Goal: Task Accomplishment & Management: Manage account settings

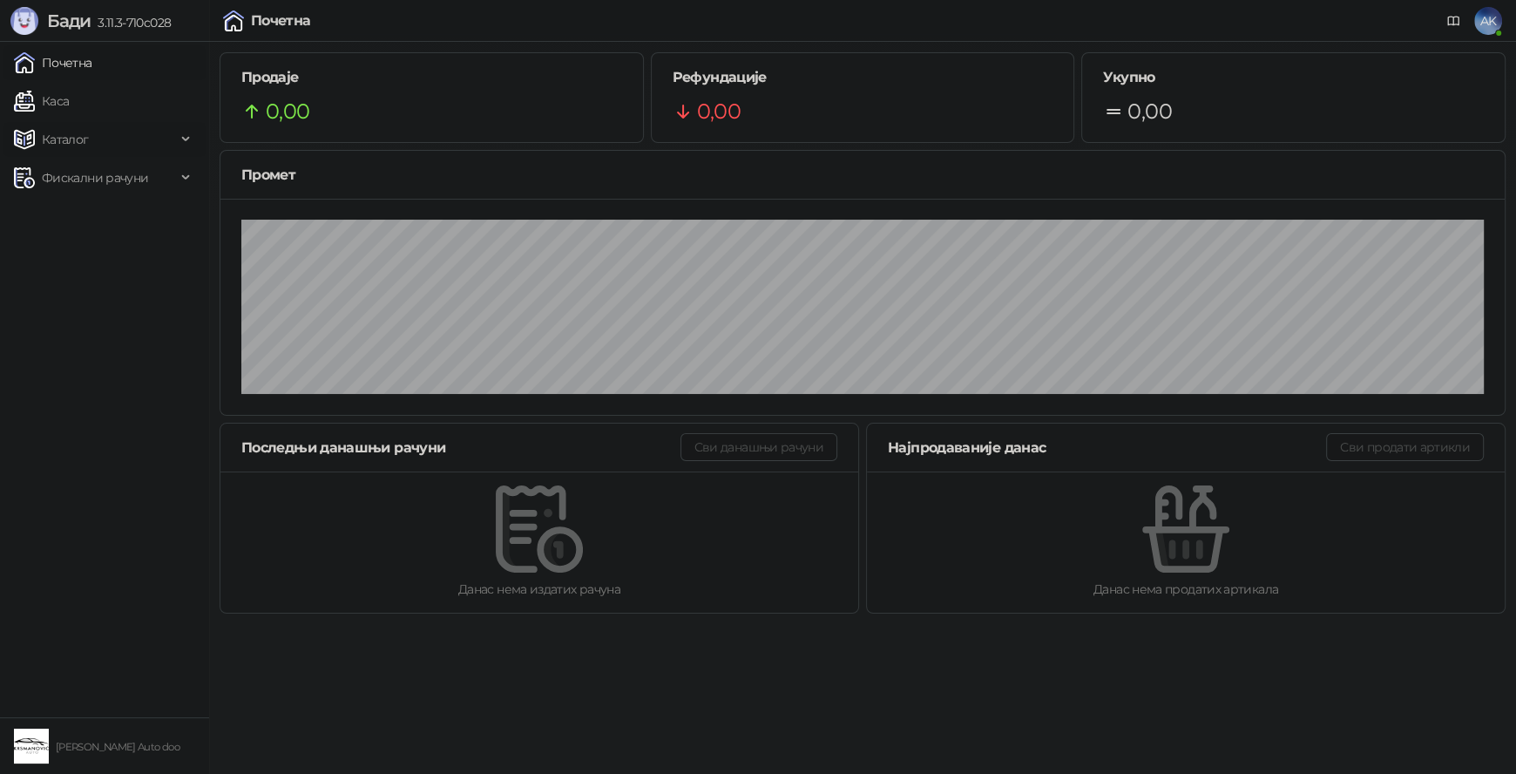
click at [100, 143] on span "Каталог" at bounding box center [95, 139] width 162 height 35
click at [83, 256] on link "Артикли" at bounding box center [61, 254] width 80 height 35
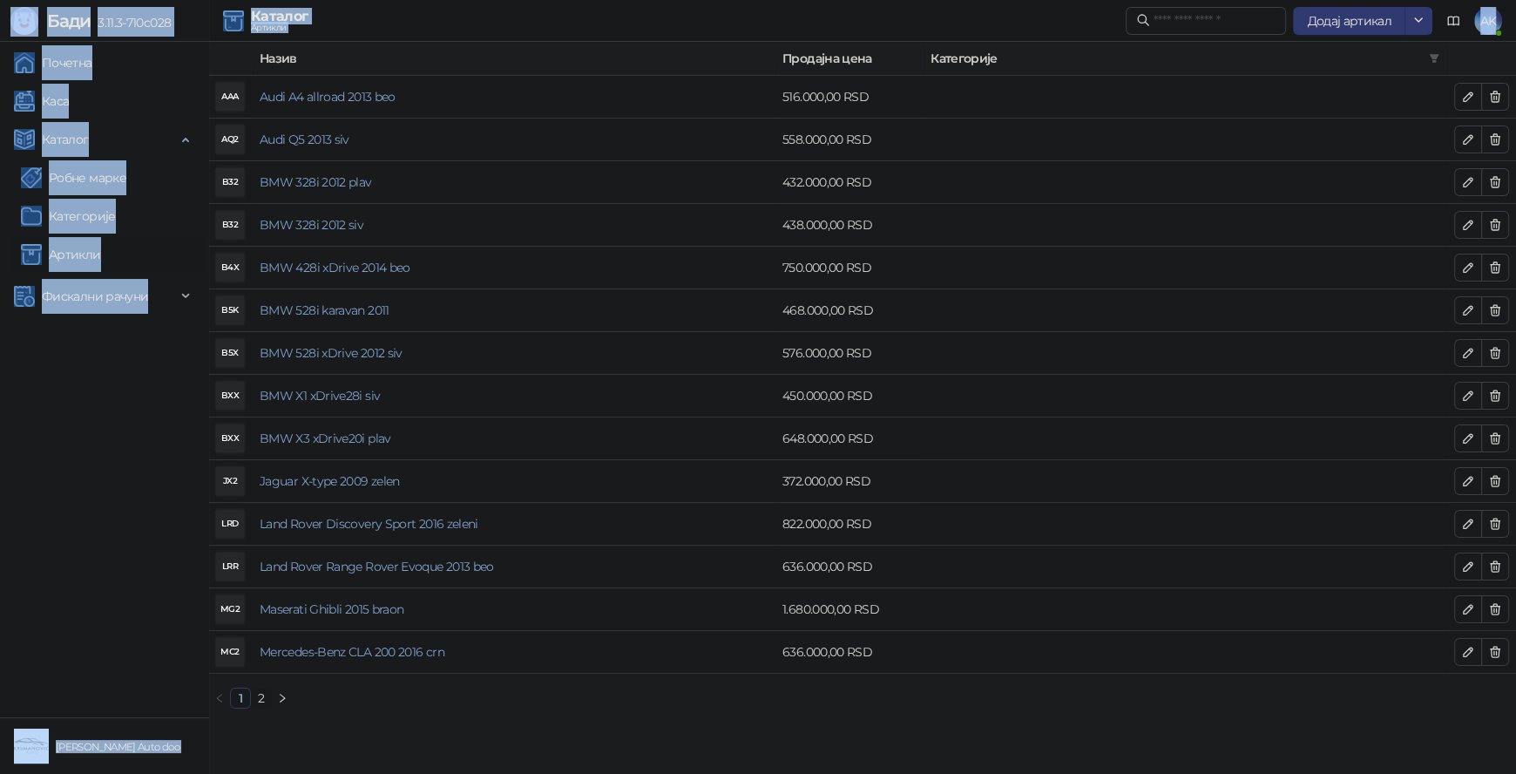
click at [534, 60] on th "Назив" at bounding box center [514, 59] width 523 height 34
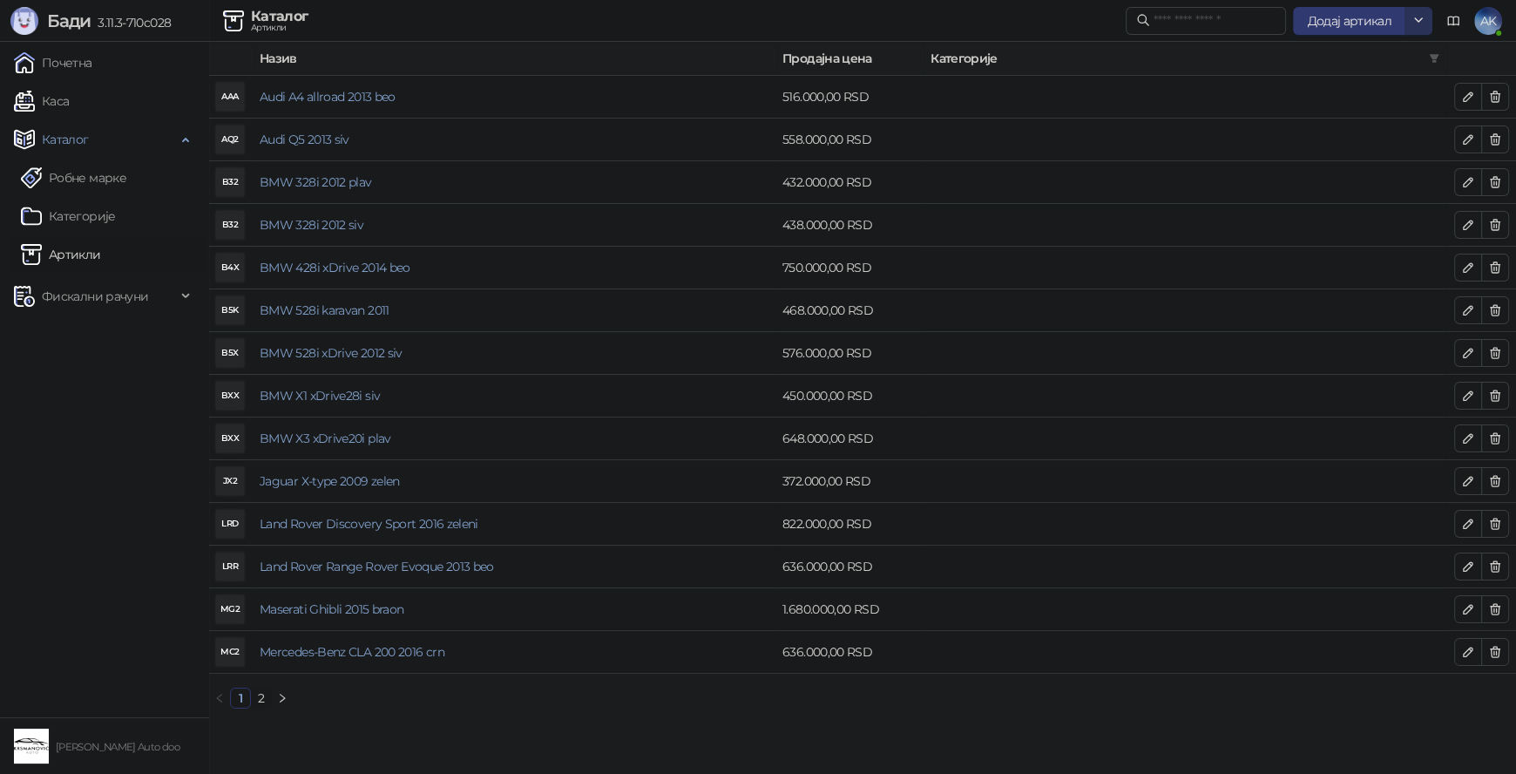
click at [1427, 17] on button "button" at bounding box center [1418, 21] width 28 height 28
click at [878, 18] on div "Каталог Артикли Додај артикал AK" at bounding box center [758, 21] width 1488 height 42
click at [1501, 100] on icon "button" at bounding box center [1495, 97] width 14 height 14
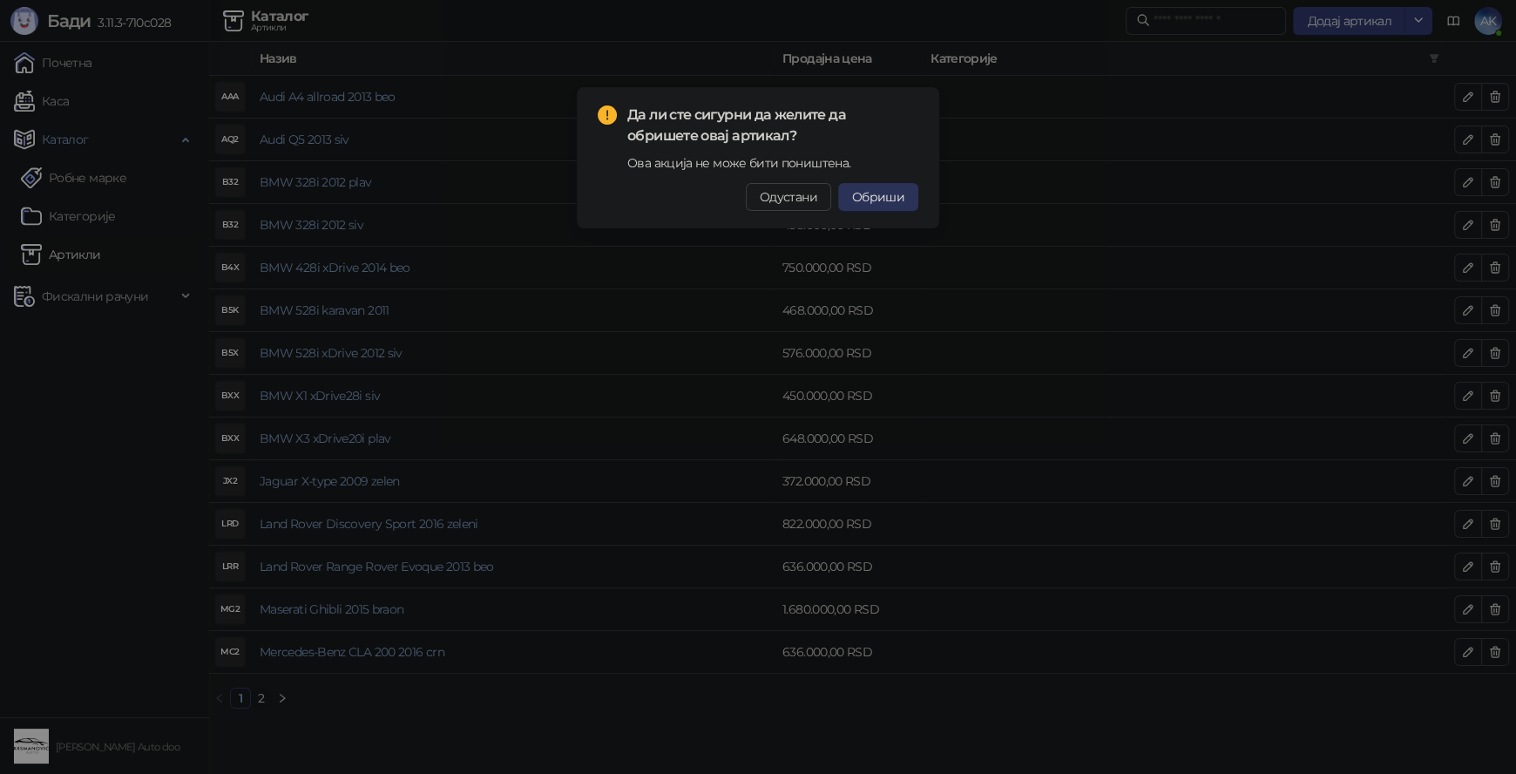
click at [901, 202] on span "Обриши" at bounding box center [878, 197] width 52 height 16
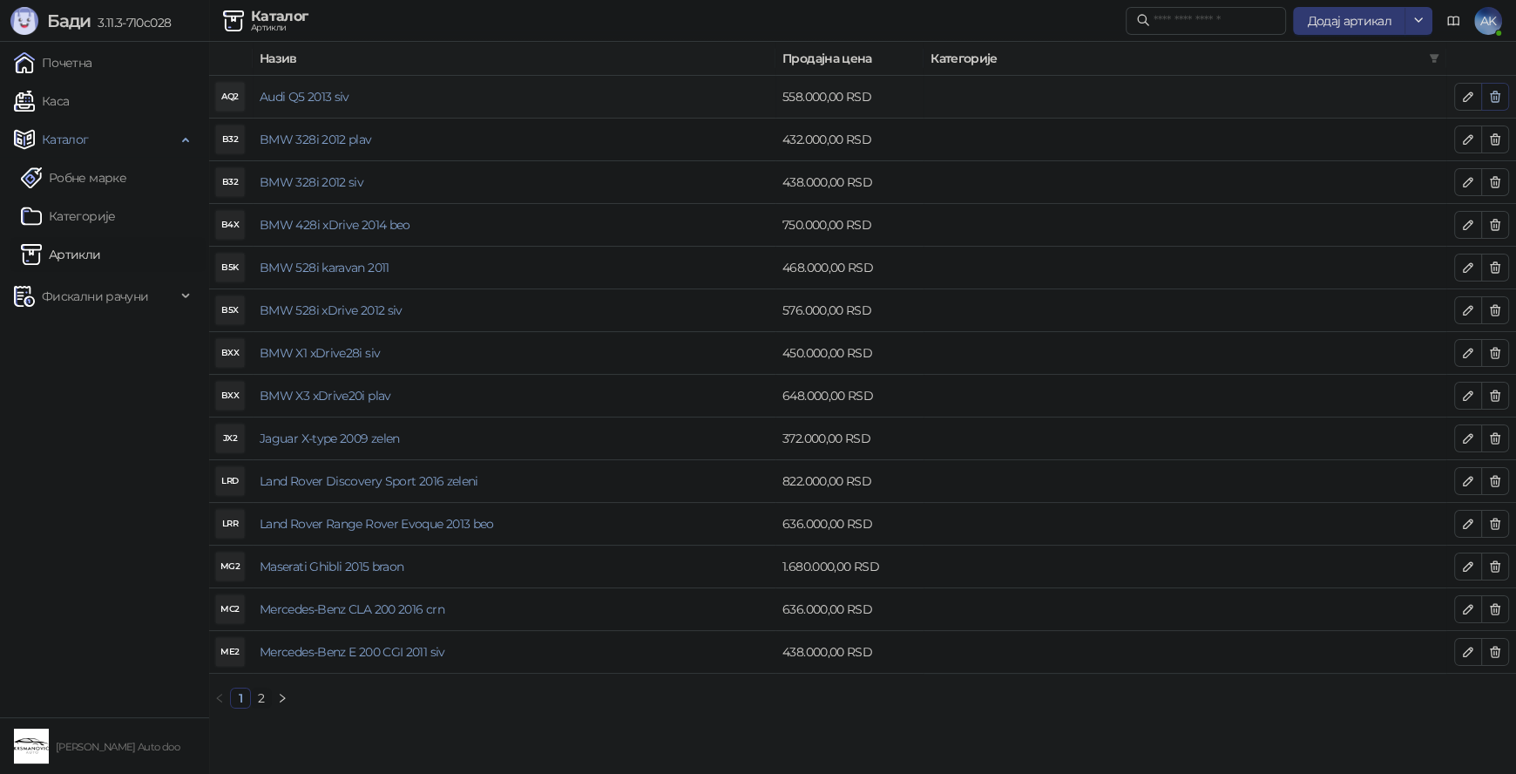
click at [1495, 98] on icon "button" at bounding box center [1495, 97] width 14 height 14
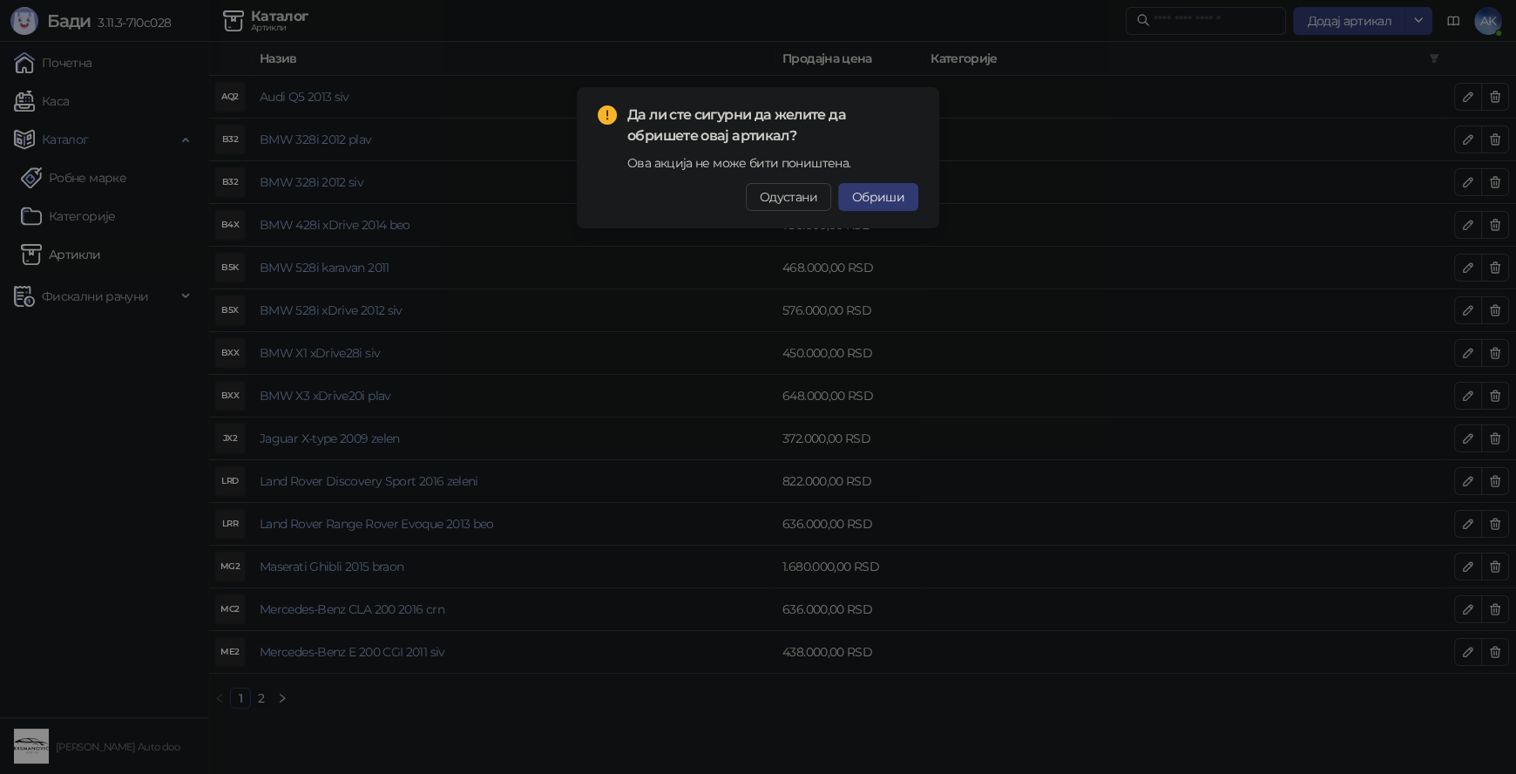
click at [902, 202] on span "Обриши" at bounding box center [878, 197] width 52 height 16
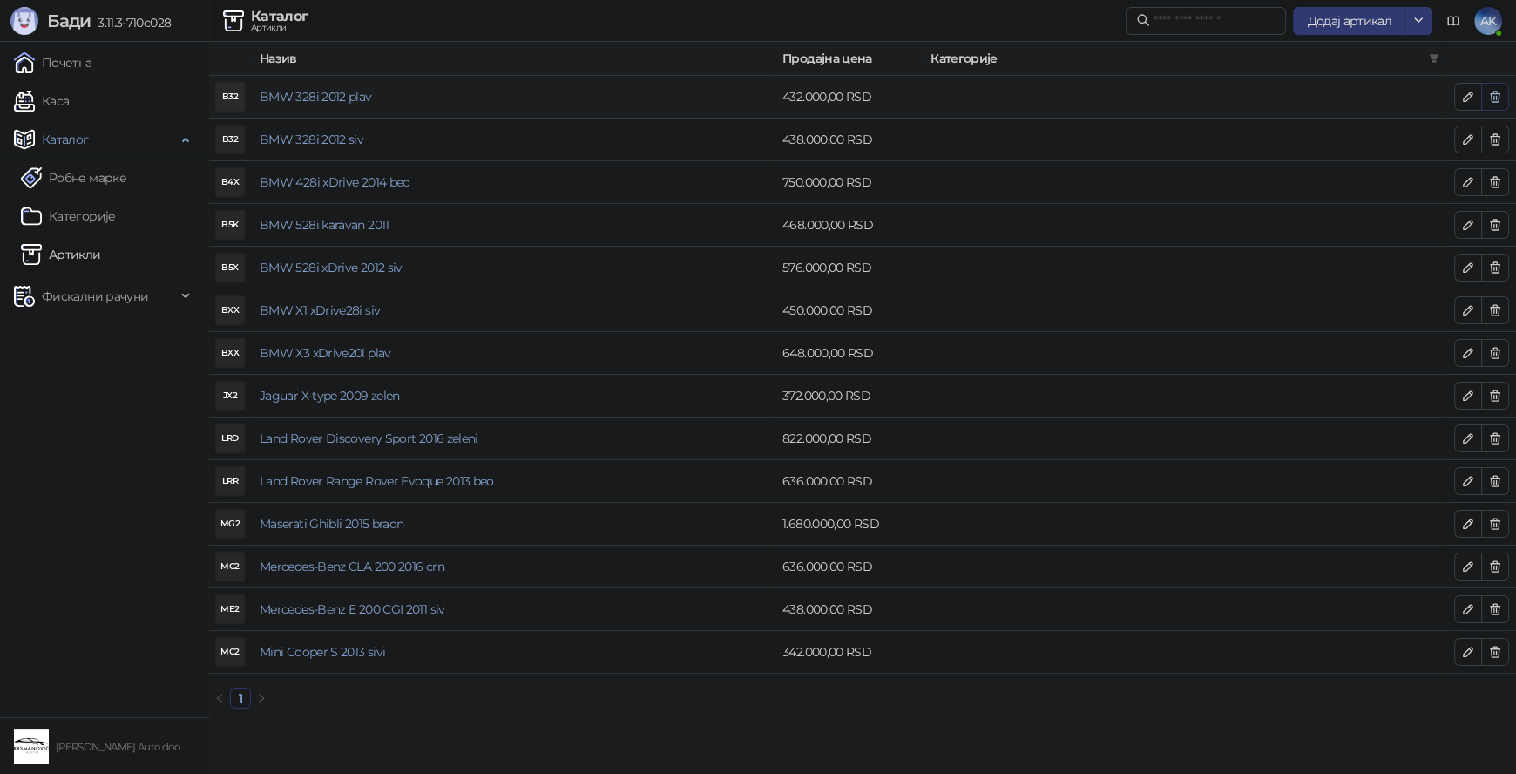
click at [1501, 100] on icon "button" at bounding box center [1495, 97] width 14 height 14
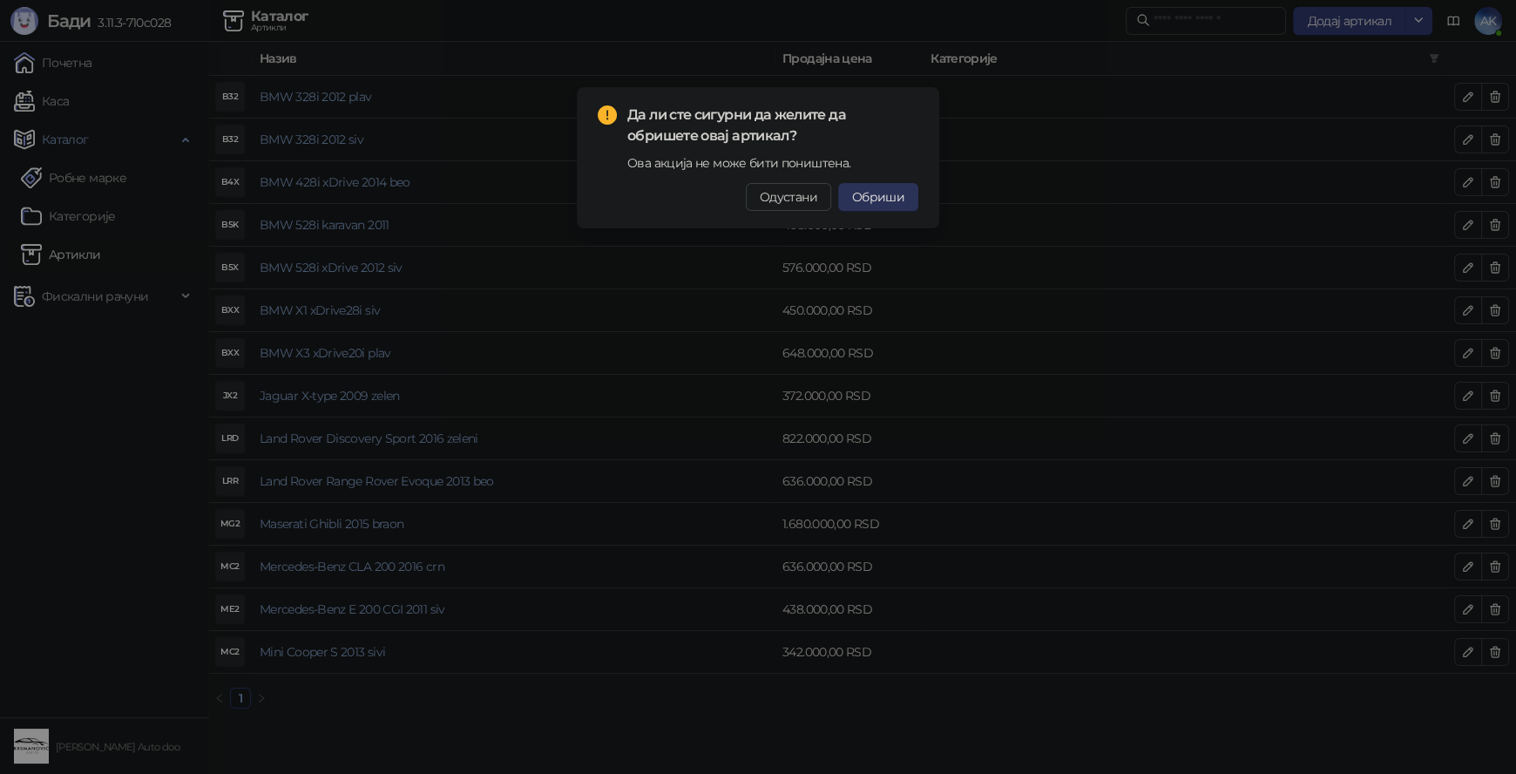
click at [892, 195] on span "Обриши" at bounding box center [878, 197] width 52 height 16
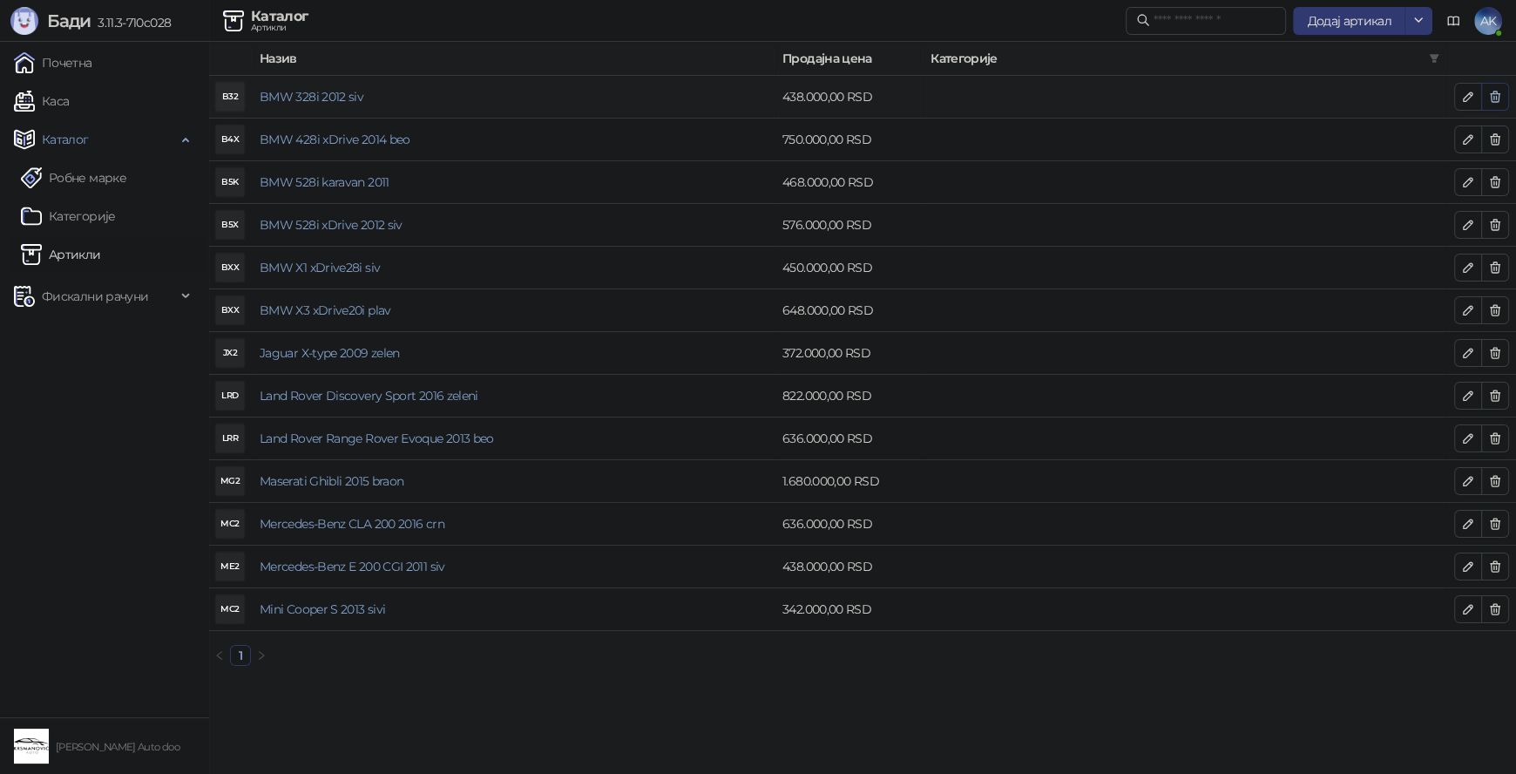
click at [1497, 97] on icon "button" at bounding box center [1495, 97] width 14 height 14
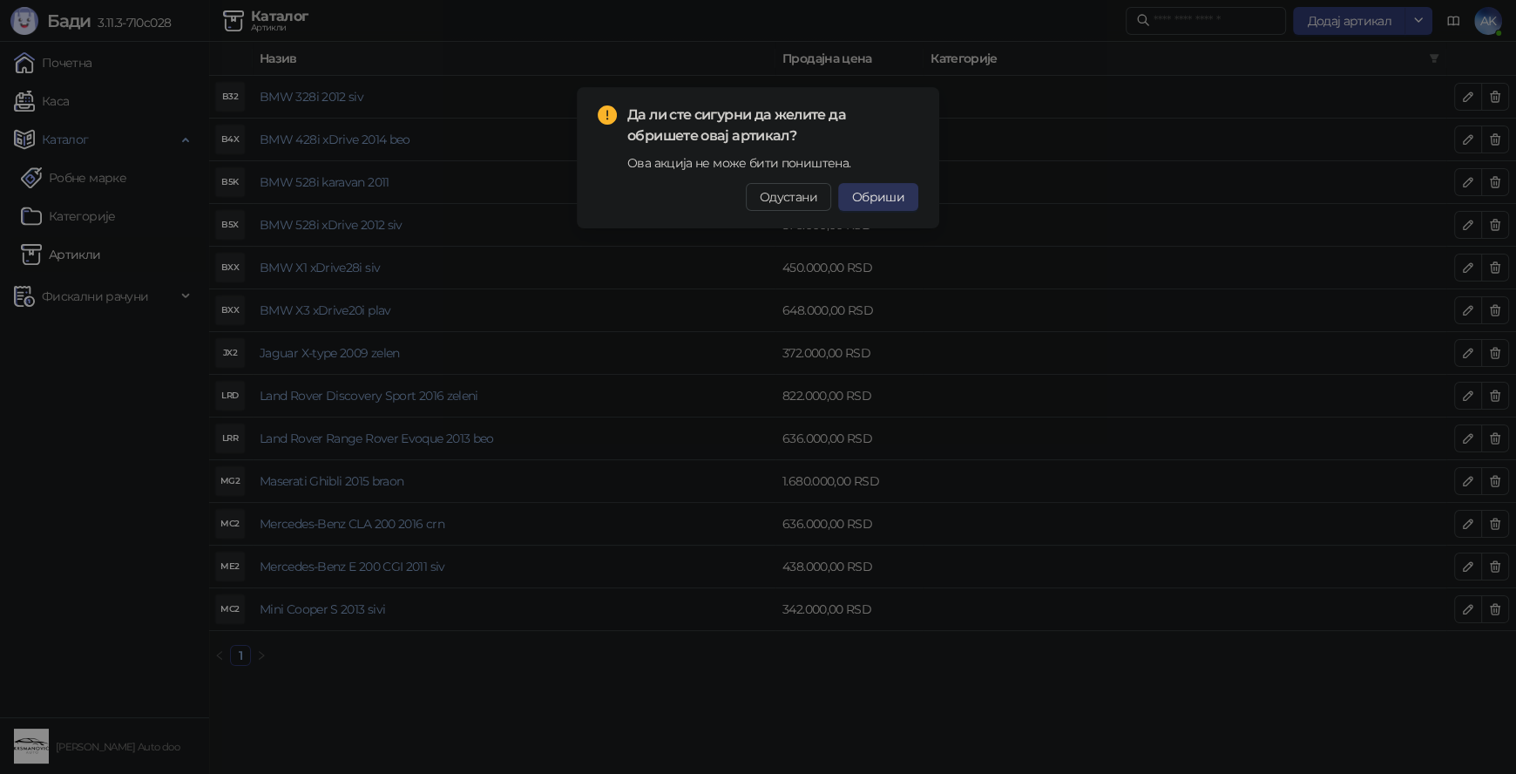
drag, startPoint x: 894, startPoint y: 199, endPoint x: 905, endPoint y: 199, distance: 11.3
click at [895, 199] on span "Обриши" at bounding box center [878, 197] width 52 height 16
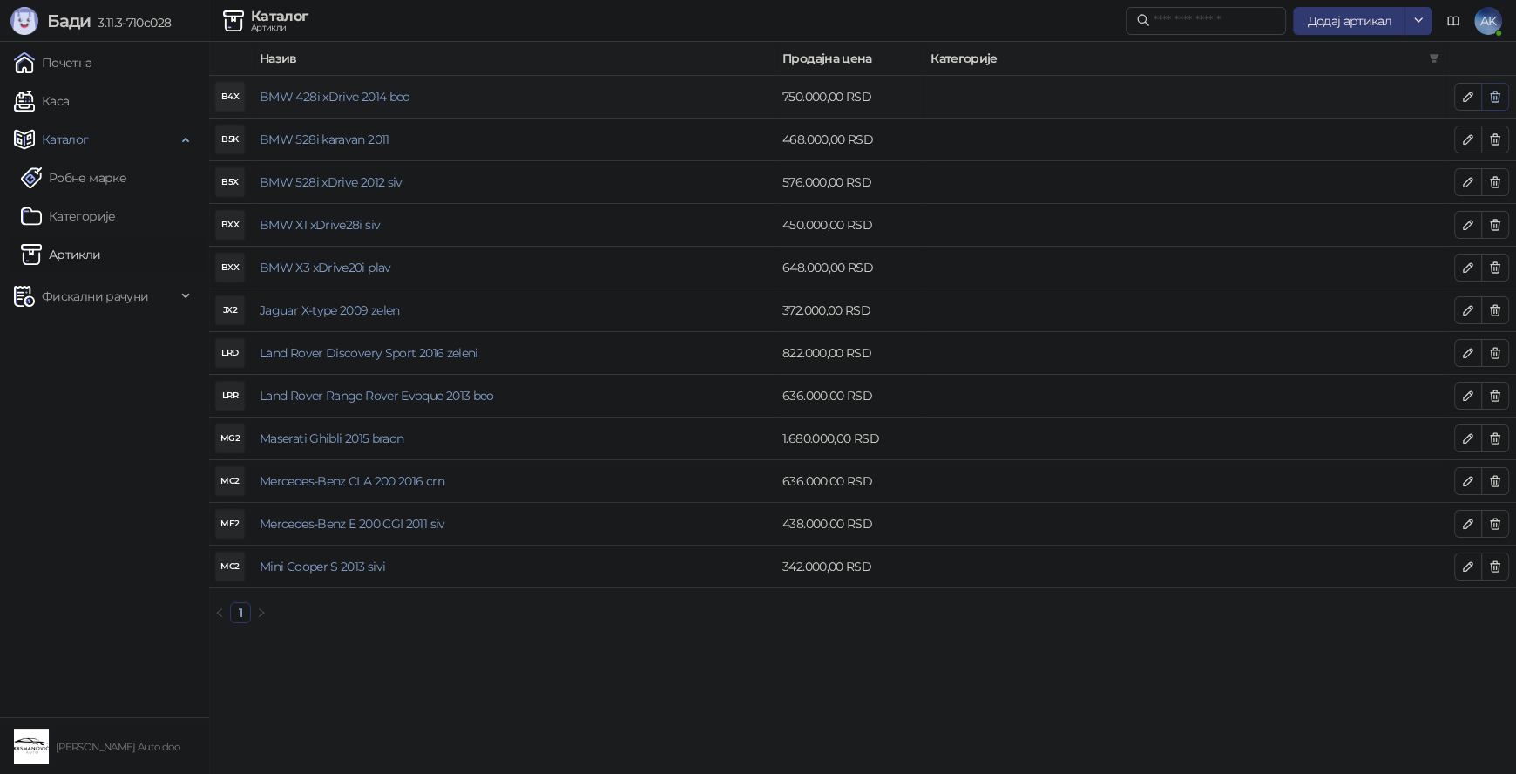
click at [1500, 98] on icon "button" at bounding box center [1495, 97] width 14 height 14
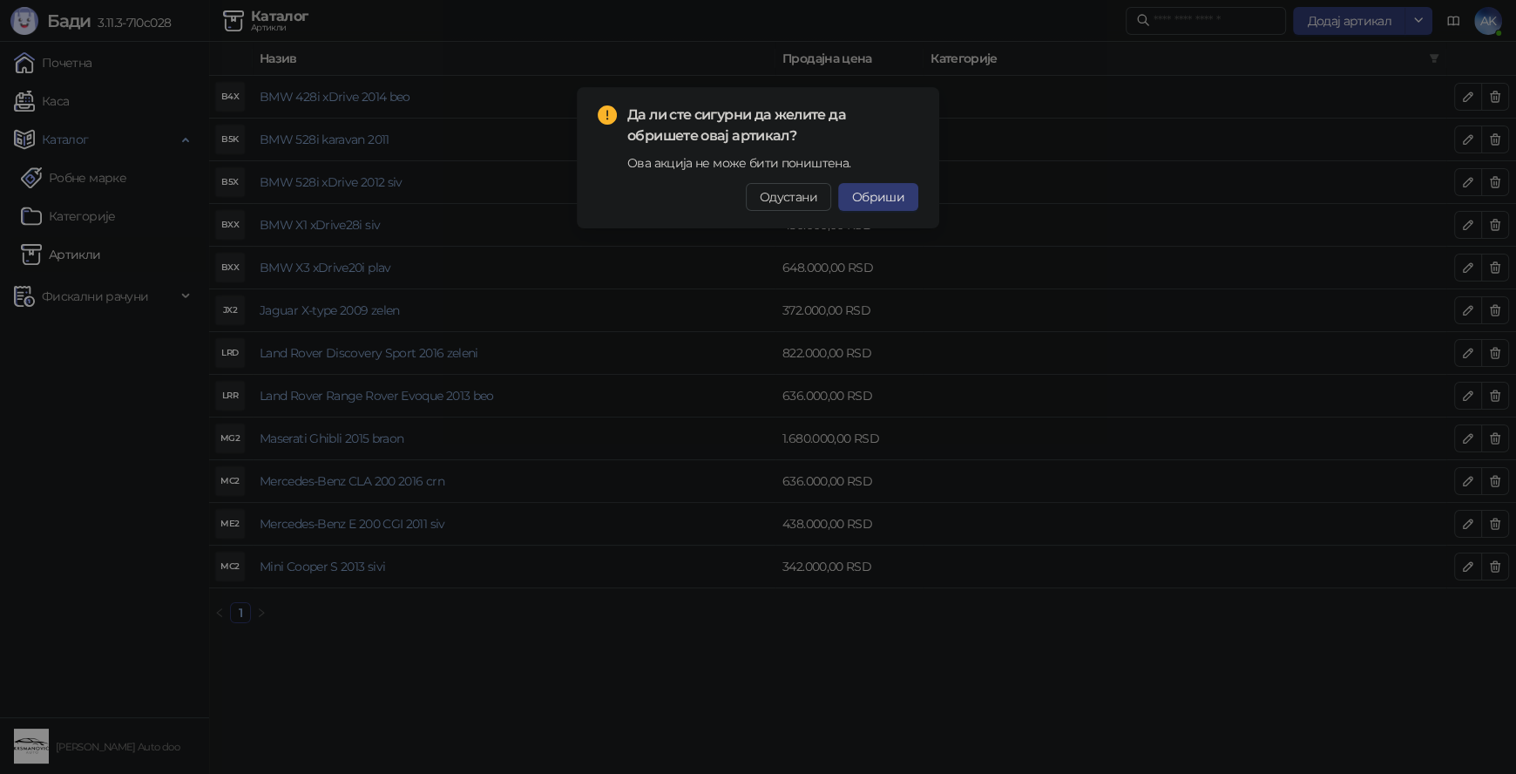
drag, startPoint x: 872, startPoint y: 193, endPoint x: 919, endPoint y: 192, distance: 47.1
click at [875, 193] on span "Обриши" at bounding box center [878, 197] width 52 height 16
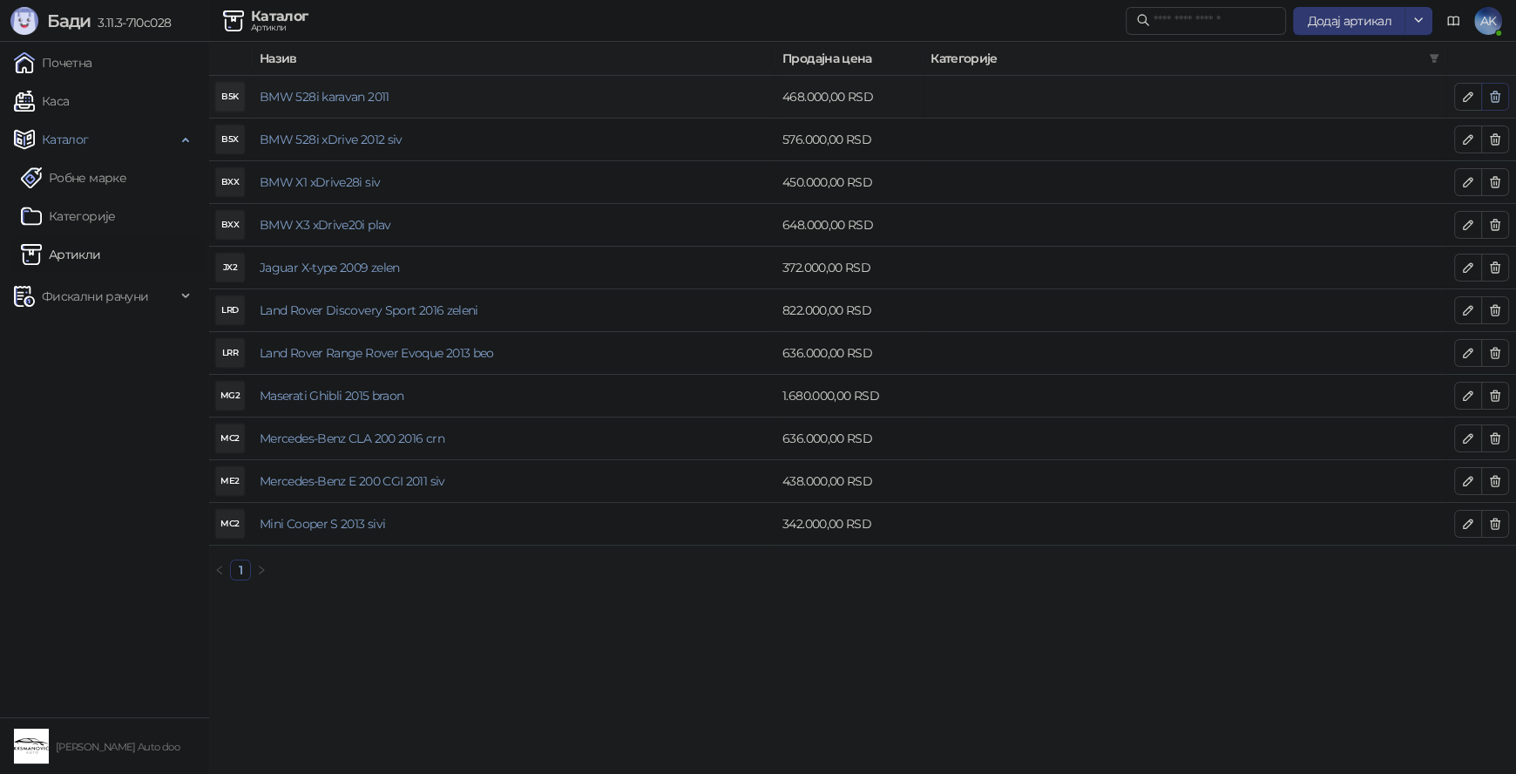
click at [1498, 100] on icon "button" at bounding box center [1495, 97] width 14 height 14
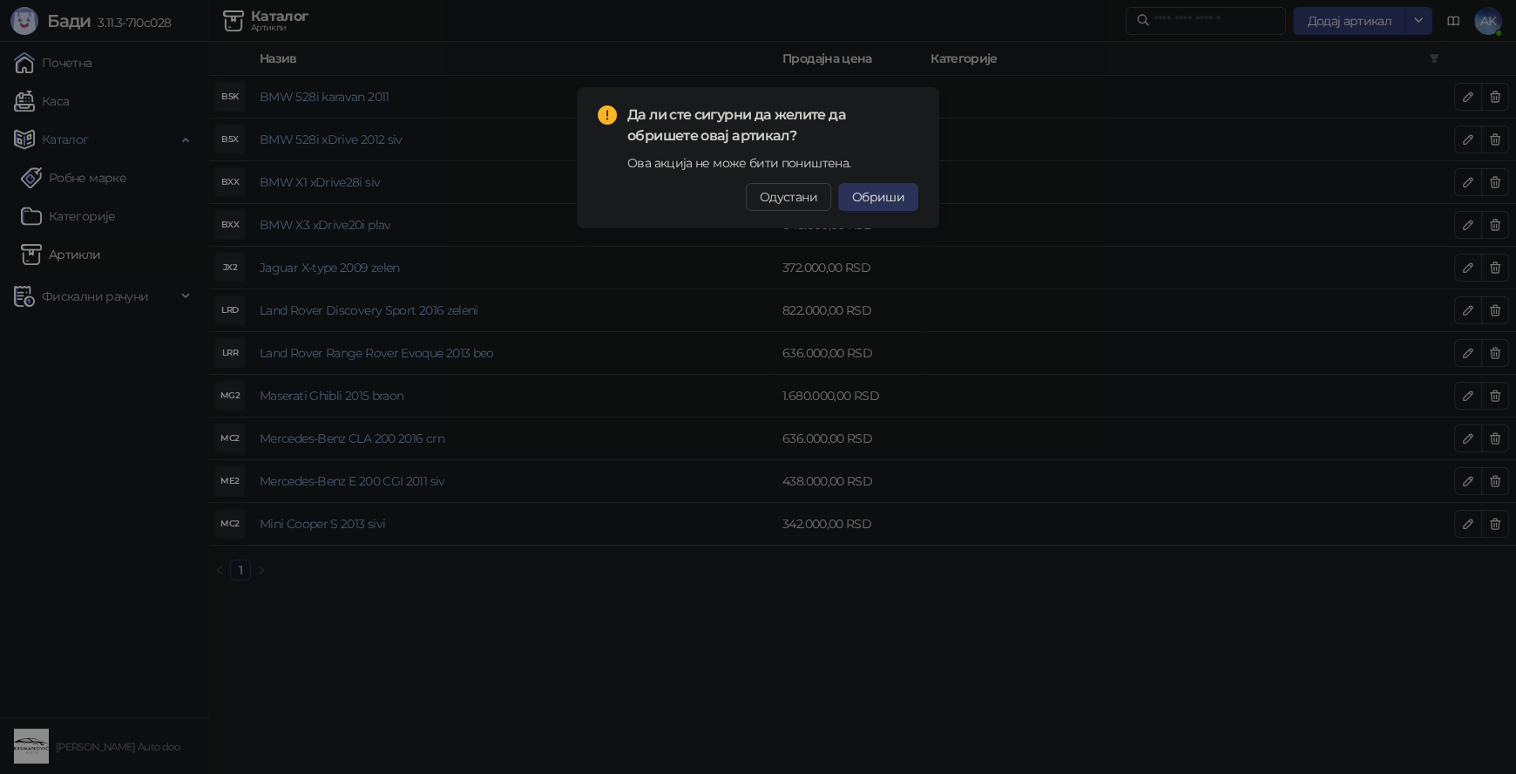
drag, startPoint x: 880, startPoint y: 193, endPoint x: 1411, endPoint y: 113, distance: 537.4
click at [881, 193] on span "Обриши" at bounding box center [878, 197] width 52 height 16
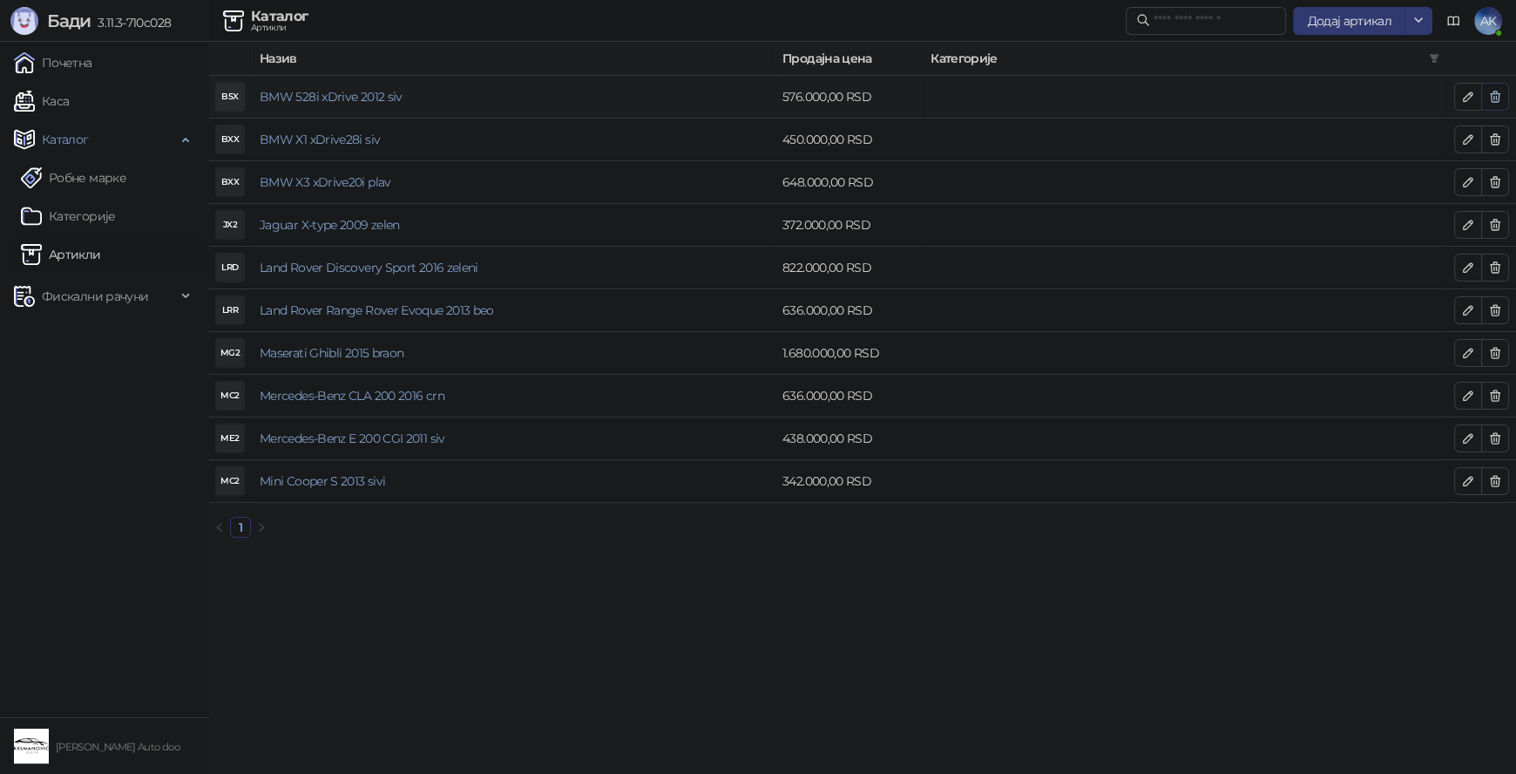
click at [1499, 91] on icon "button" at bounding box center [1495, 97] width 14 height 14
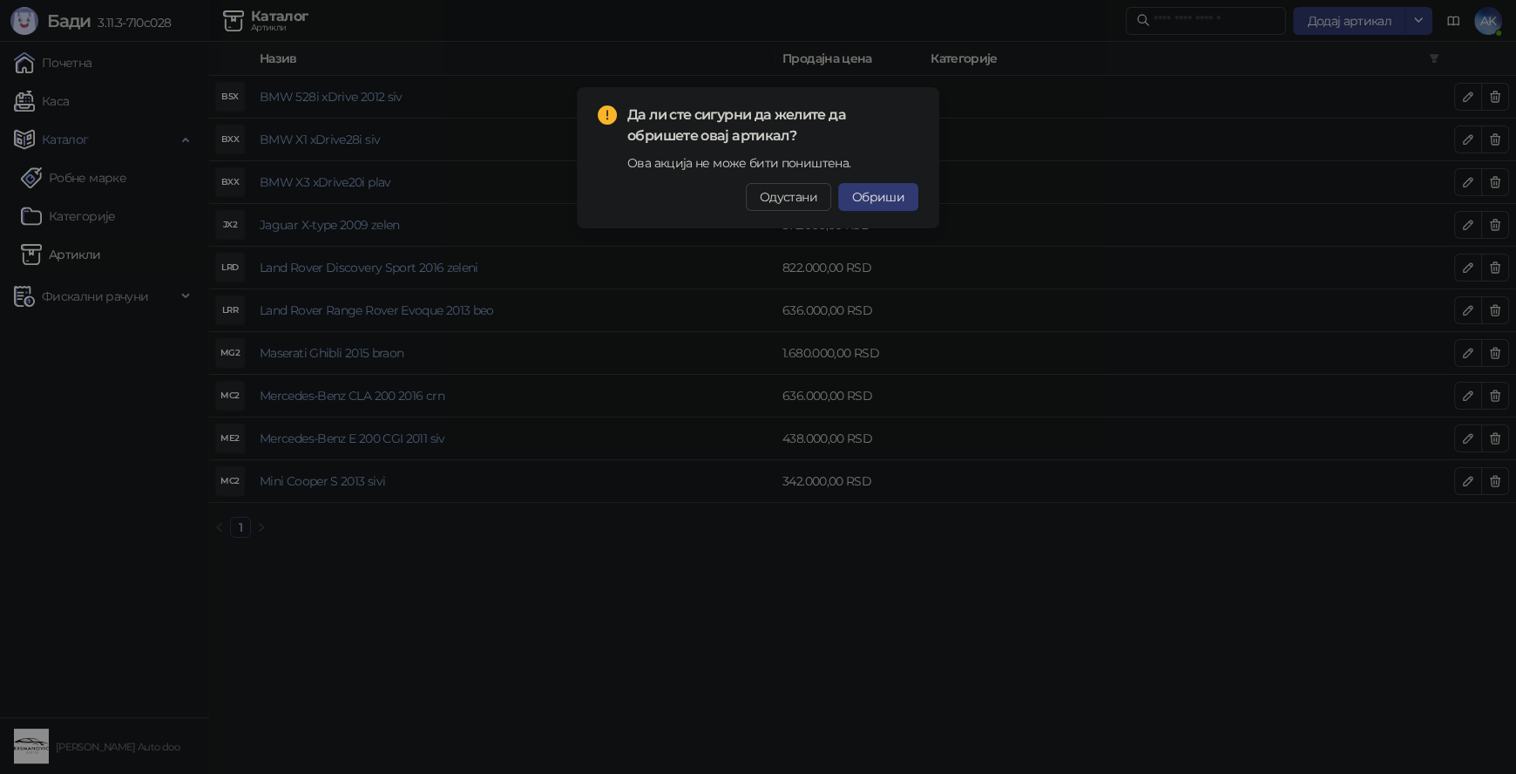
drag, startPoint x: 868, startPoint y: 194, endPoint x: 1478, endPoint y: 158, distance: 610.9
click at [869, 193] on span "Обриши" at bounding box center [878, 197] width 52 height 16
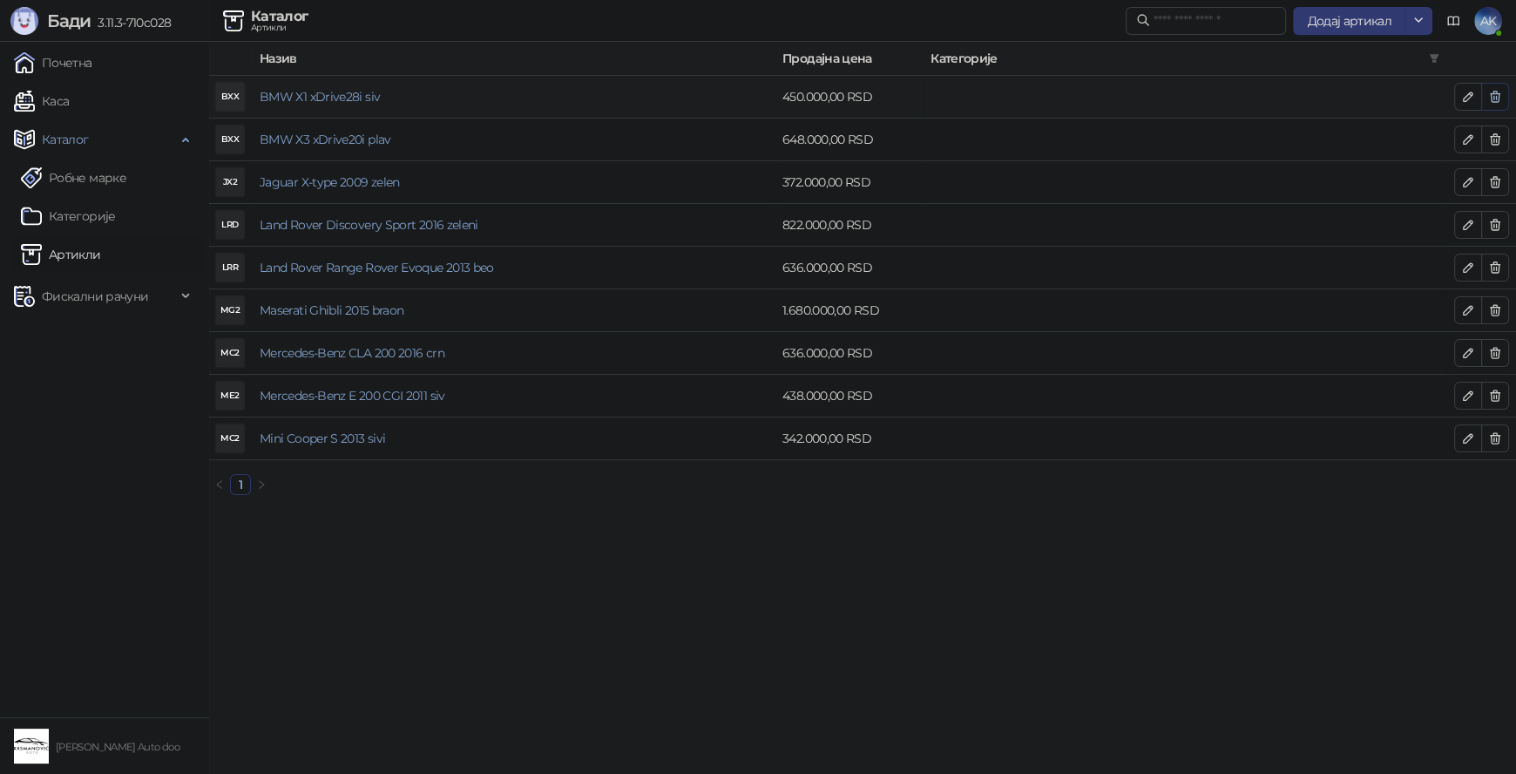
click at [1502, 95] on button "button" at bounding box center [1495, 97] width 28 height 28
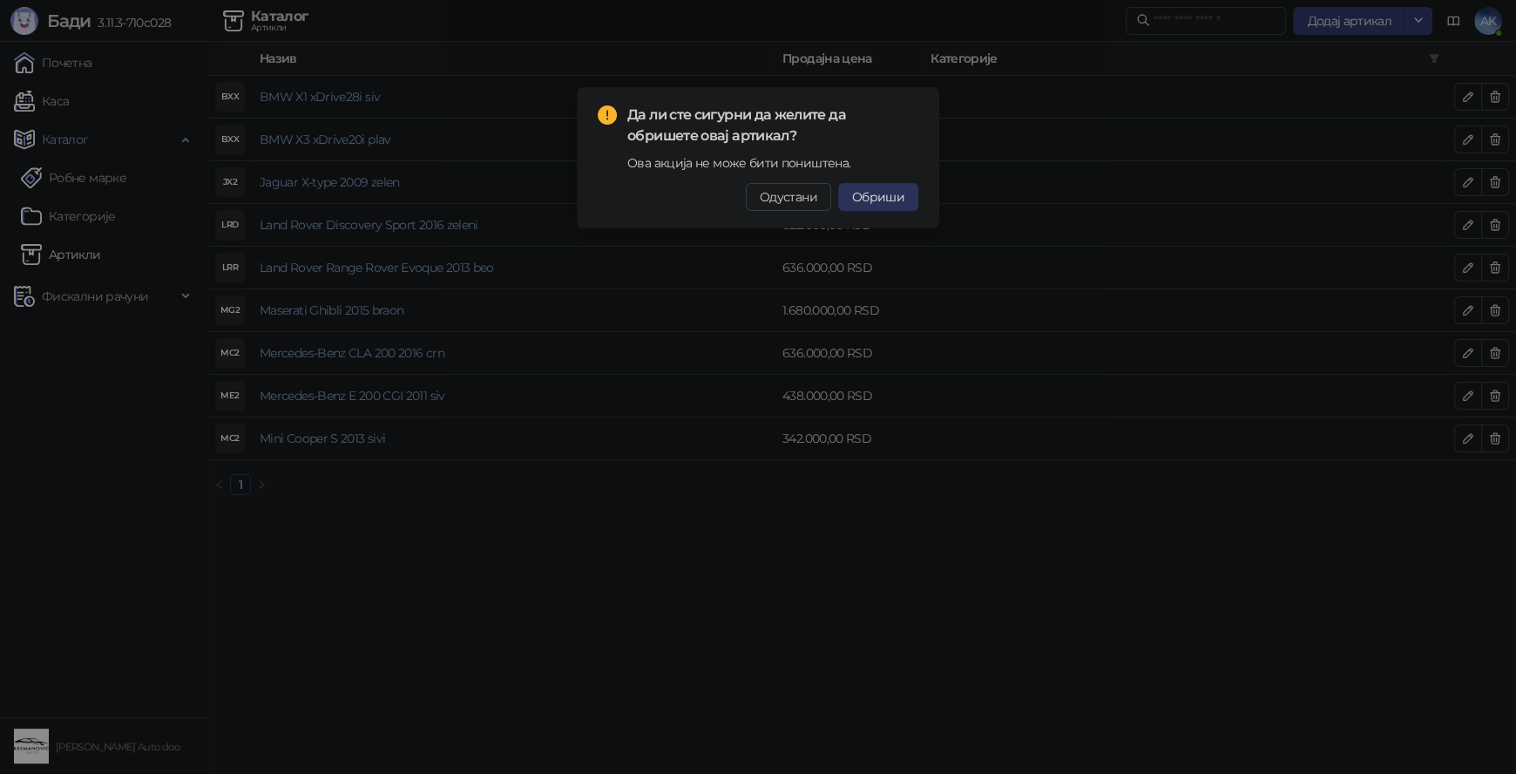
click at [878, 199] on span "Обриши" at bounding box center [878, 197] width 52 height 16
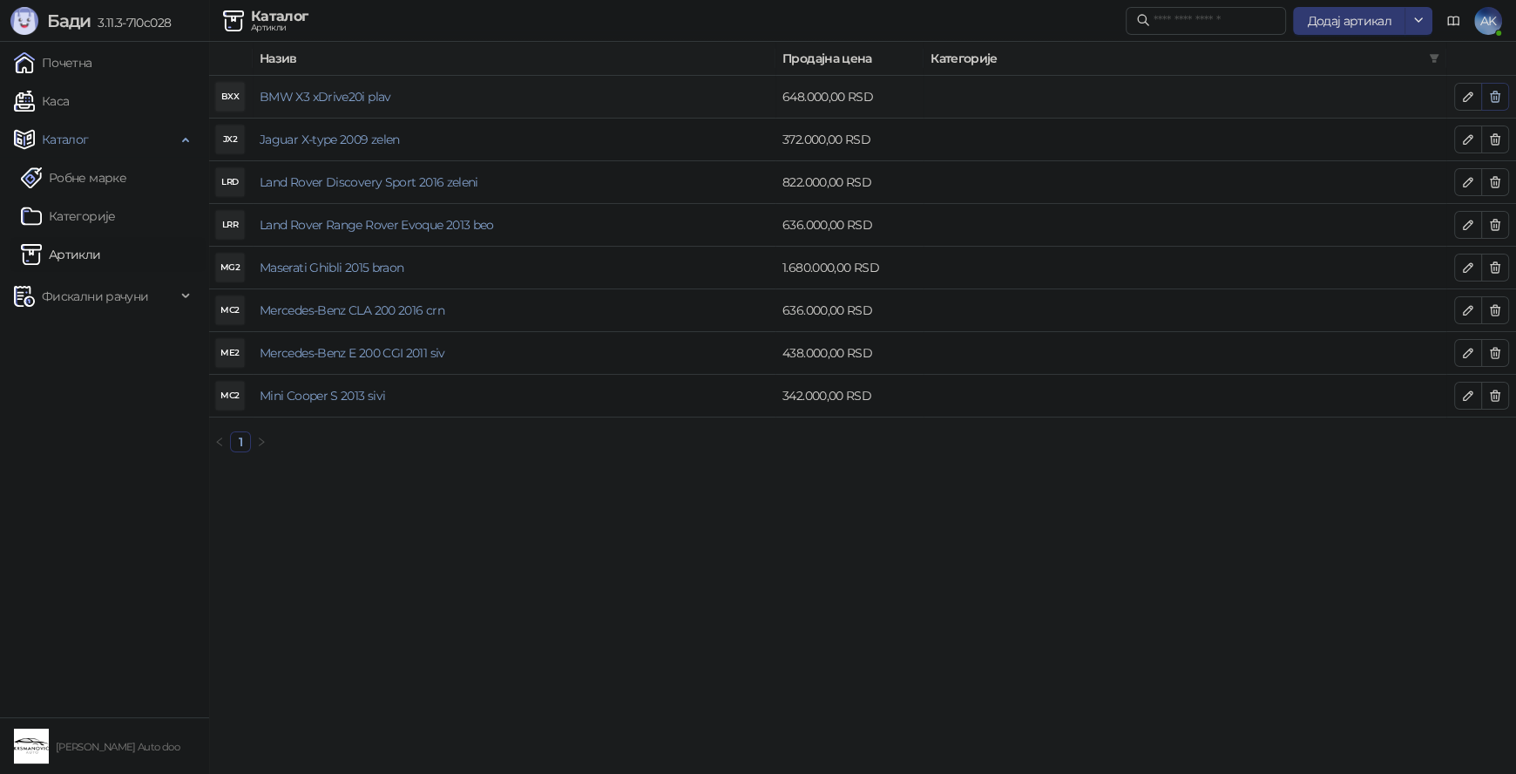
click at [1495, 96] on icon "button" at bounding box center [1495, 97] width 14 height 14
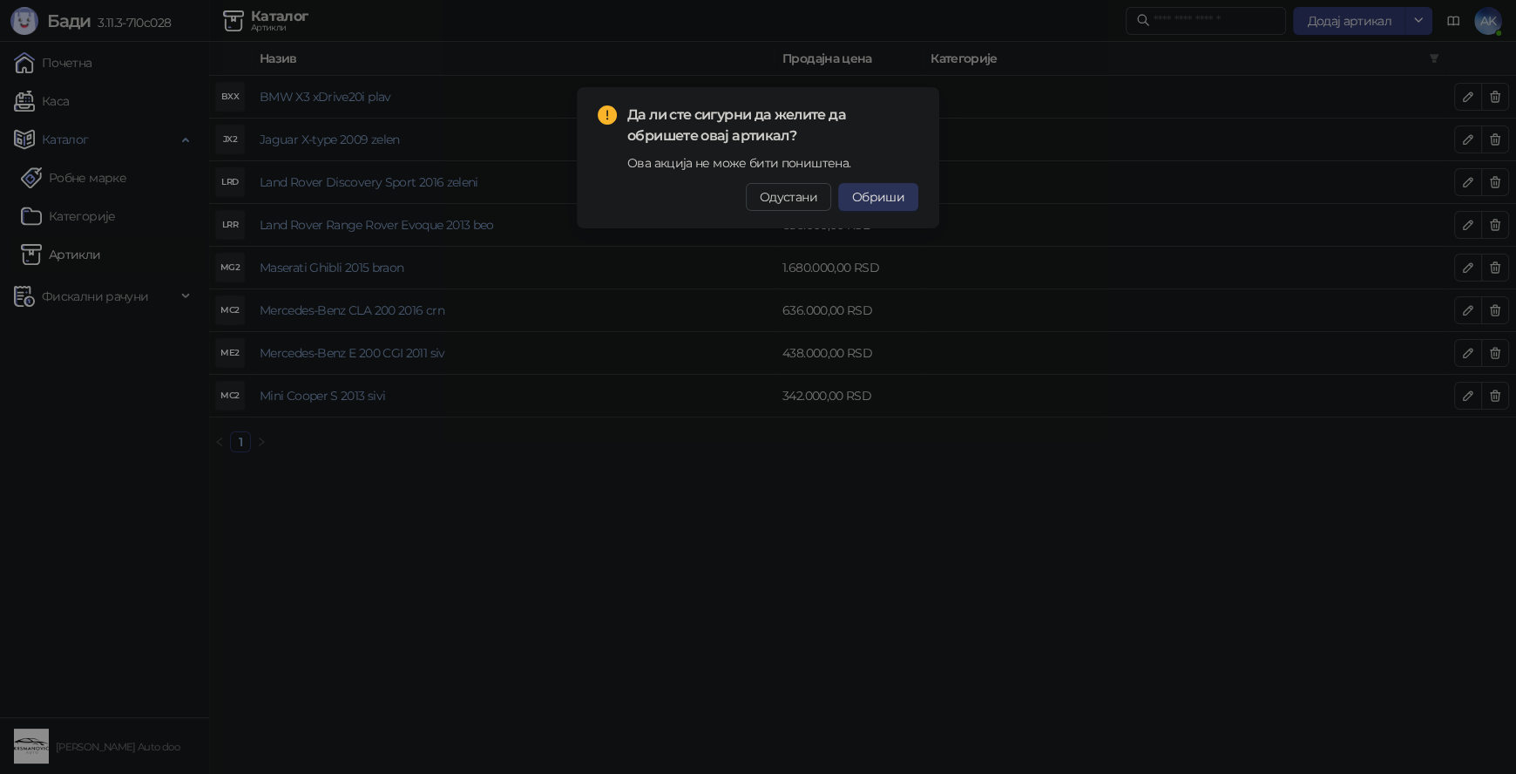
click at [872, 188] on button "Обриши" at bounding box center [878, 197] width 80 height 28
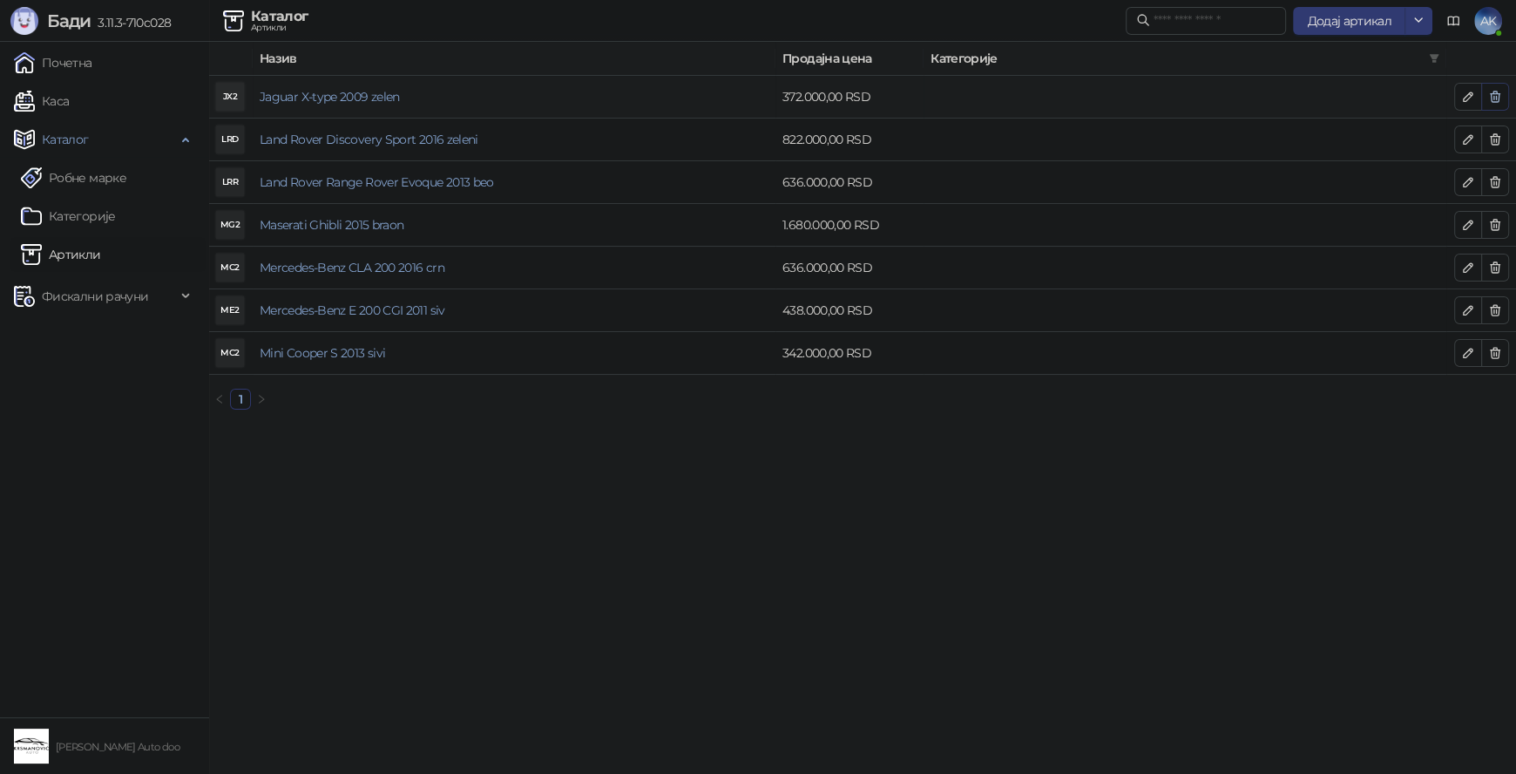
click at [1500, 98] on icon "button" at bounding box center [1495, 97] width 14 height 14
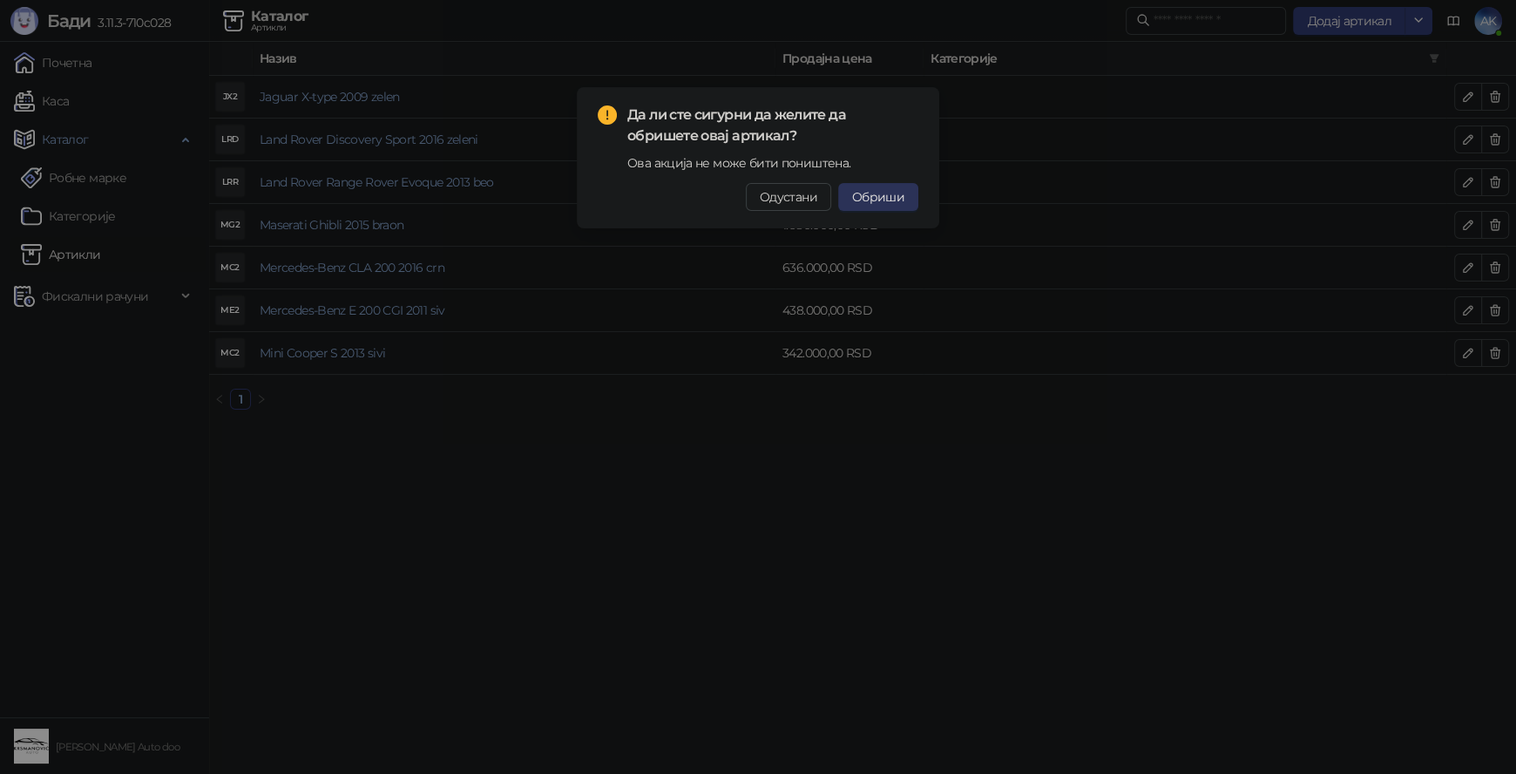
click at [882, 203] on span "Обриши" at bounding box center [878, 197] width 52 height 16
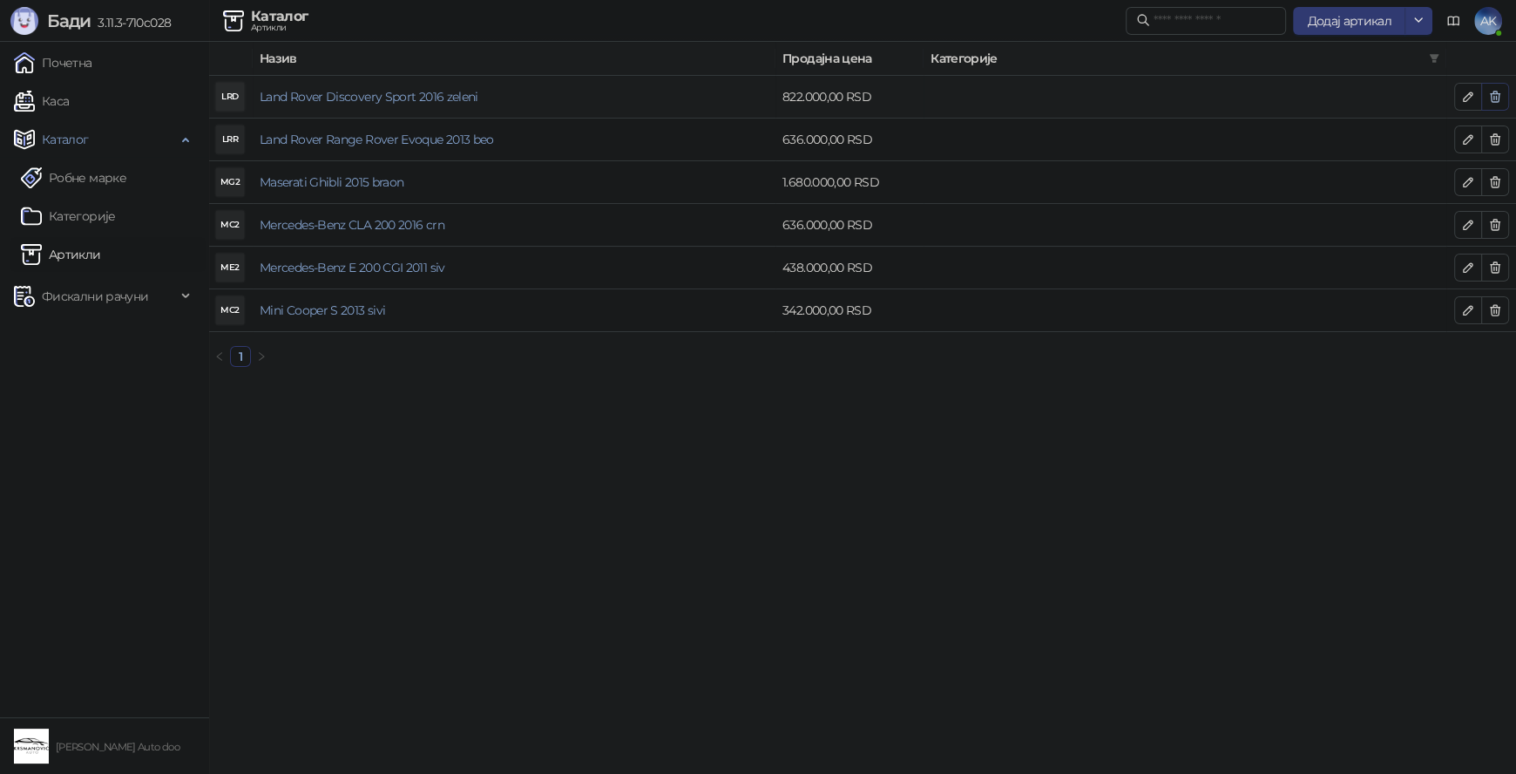
click at [1497, 92] on icon "button" at bounding box center [1495, 96] width 10 height 10
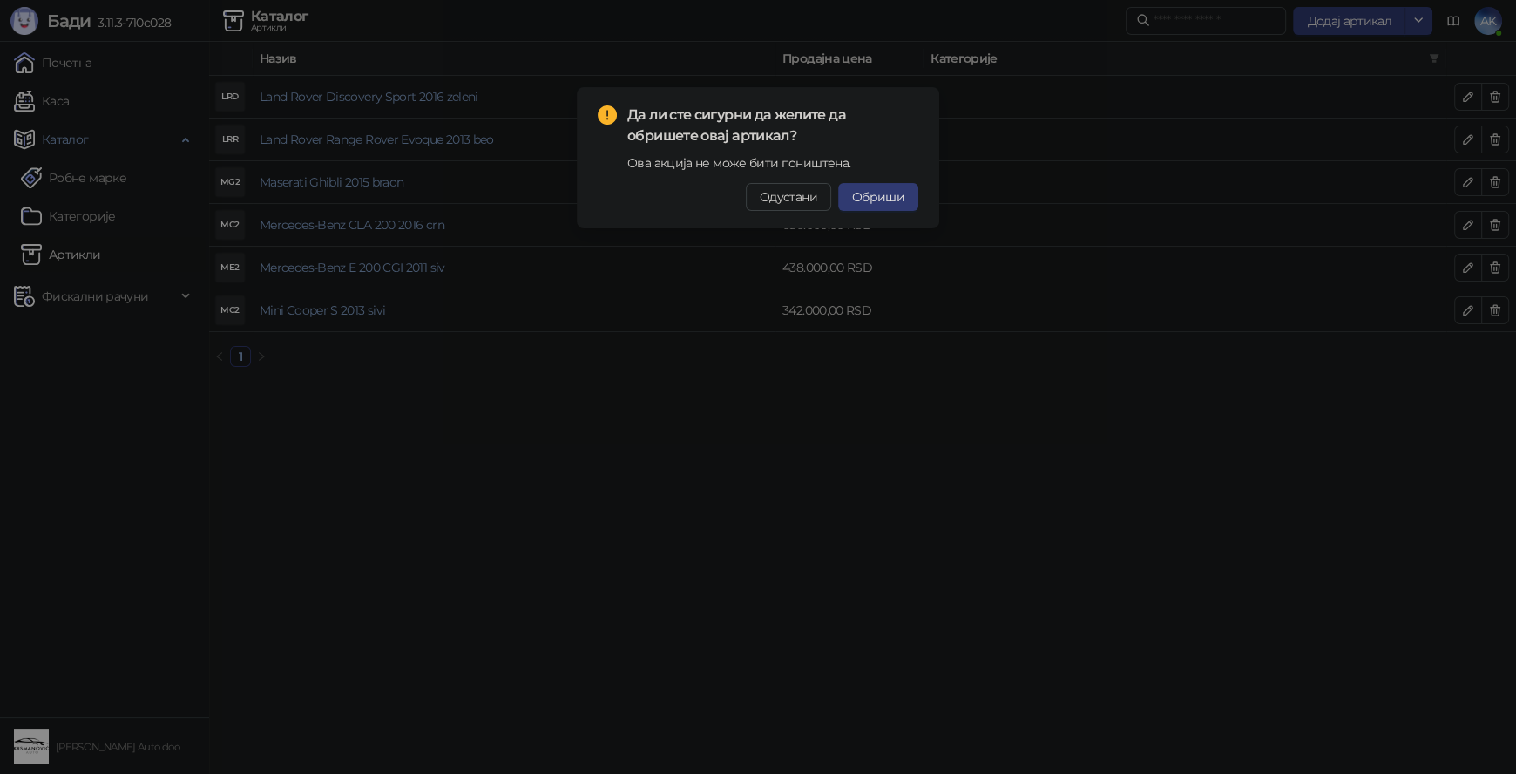
drag, startPoint x: 875, startPoint y: 203, endPoint x: 957, endPoint y: 189, distance: 83.9
click at [875, 199] on span "Обриши" at bounding box center [878, 197] width 52 height 16
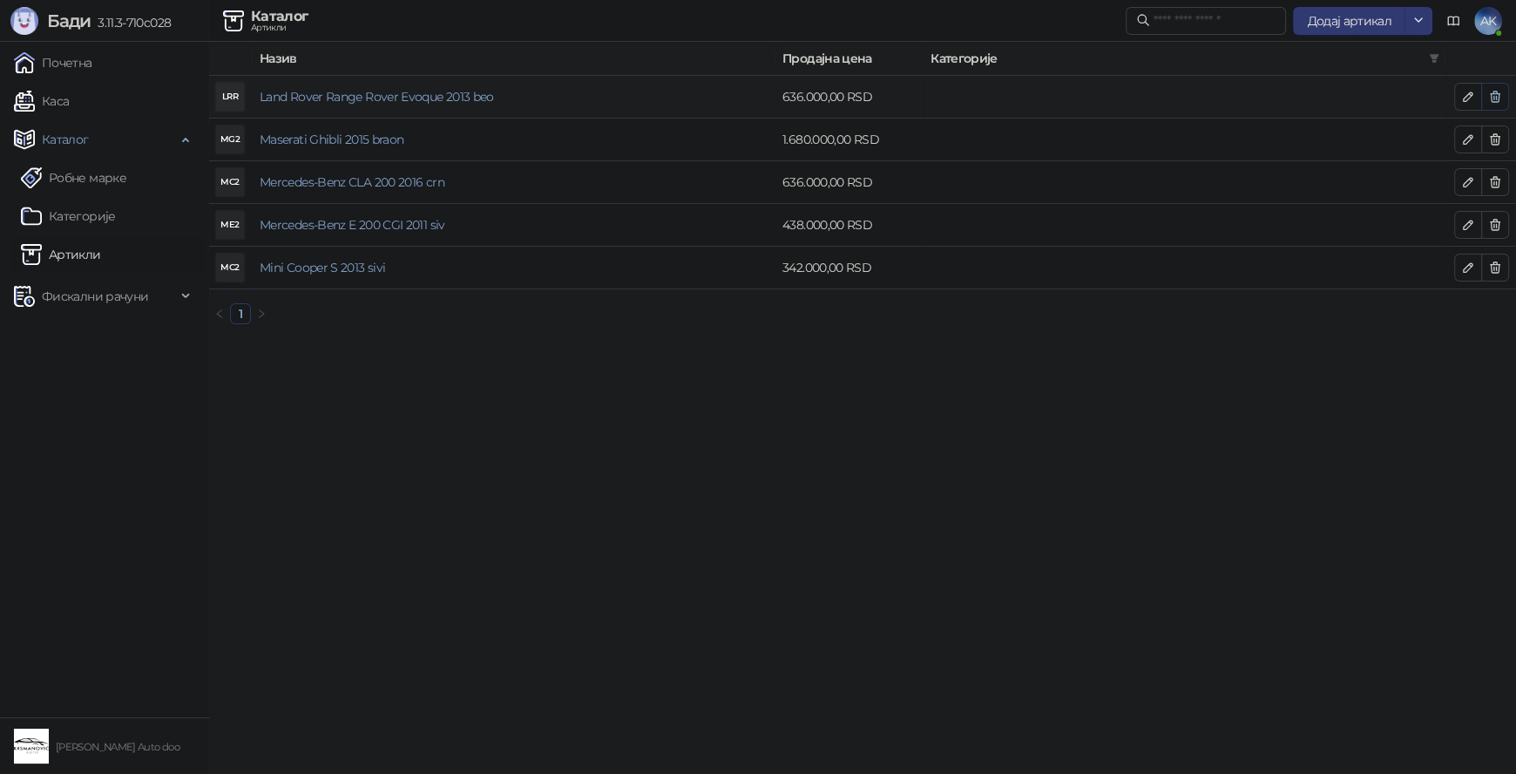
click at [1499, 98] on icon "button" at bounding box center [1495, 97] width 14 height 14
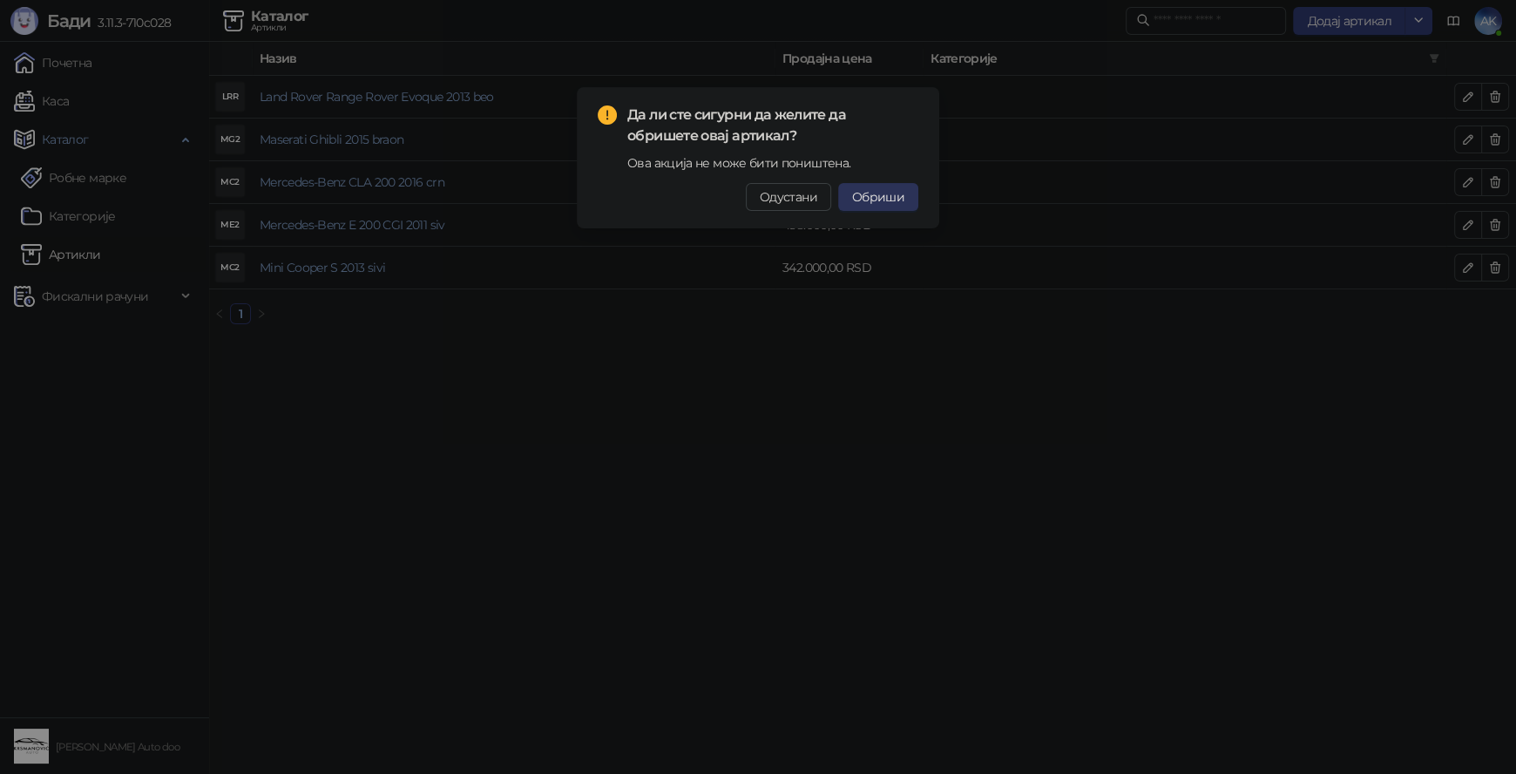
drag, startPoint x: 870, startPoint y: 200, endPoint x: 1513, endPoint y: 116, distance: 648.4
click at [872, 200] on span "Обриши" at bounding box center [878, 197] width 52 height 16
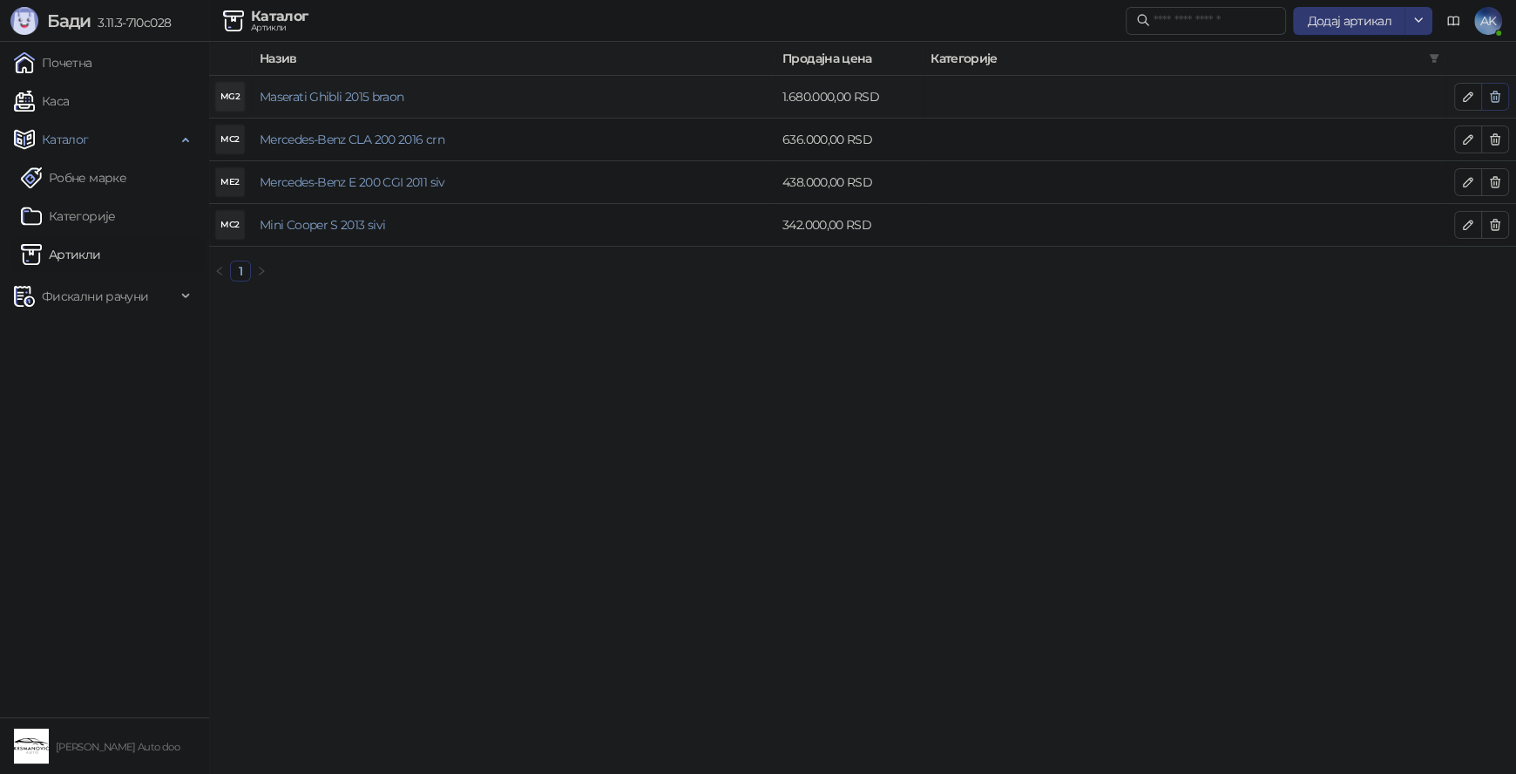
click at [1494, 97] on icon "button" at bounding box center [1495, 97] width 14 height 14
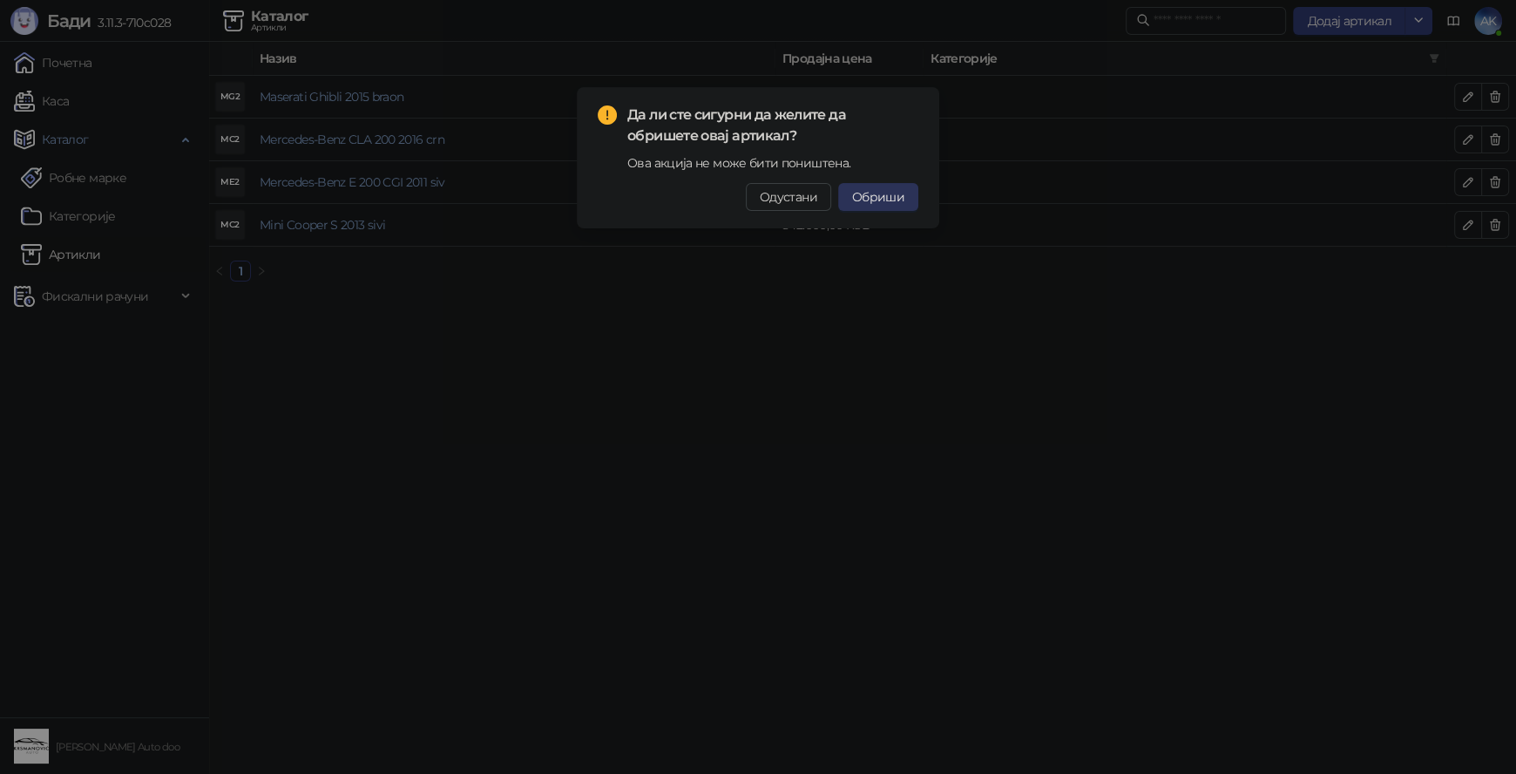
drag, startPoint x: 893, startPoint y: 195, endPoint x: 1513, endPoint y: 126, distance: 624.0
click at [895, 193] on span "Обриши" at bounding box center [878, 197] width 52 height 16
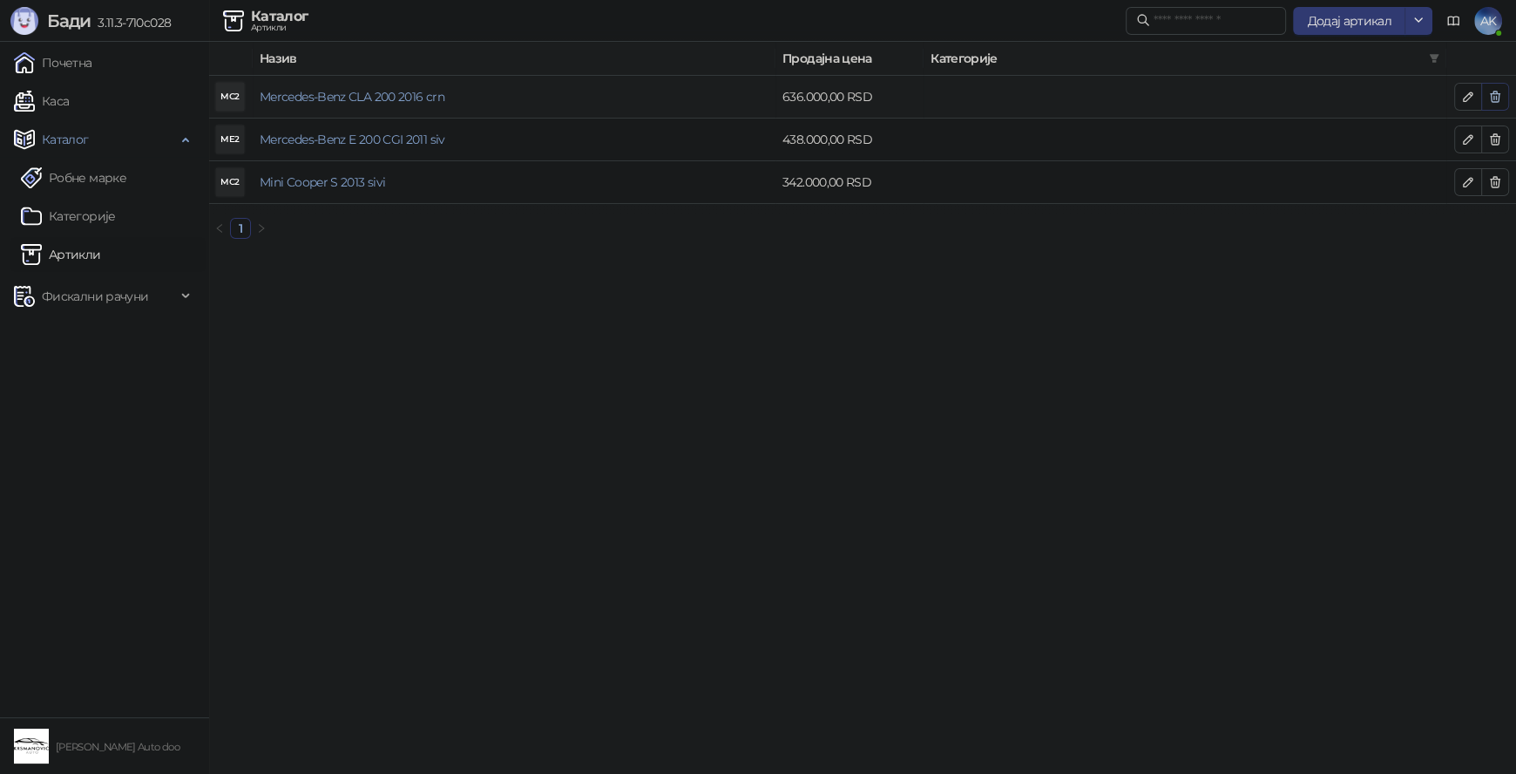
click at [1501, 107] on button "button" at bounding box center [1495, 97] width 28 height 28
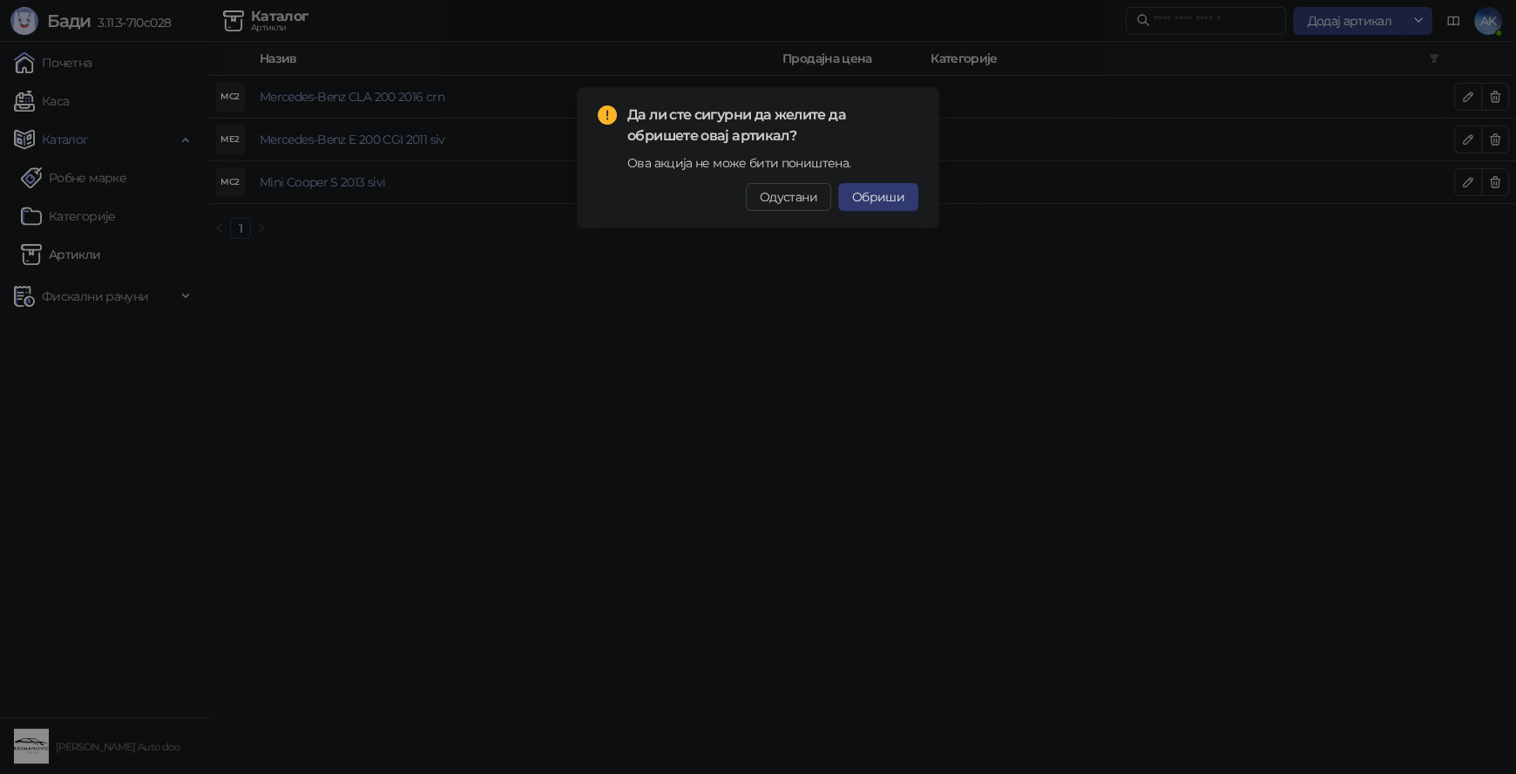
drag, startPoint x: 868, startPoint y: 193, endPoint x: 1000, endPoint y: 177, distance: 133.4
click at [868, 193] on span "Обриши" at bounding box center [878, 197] width 52 height 16
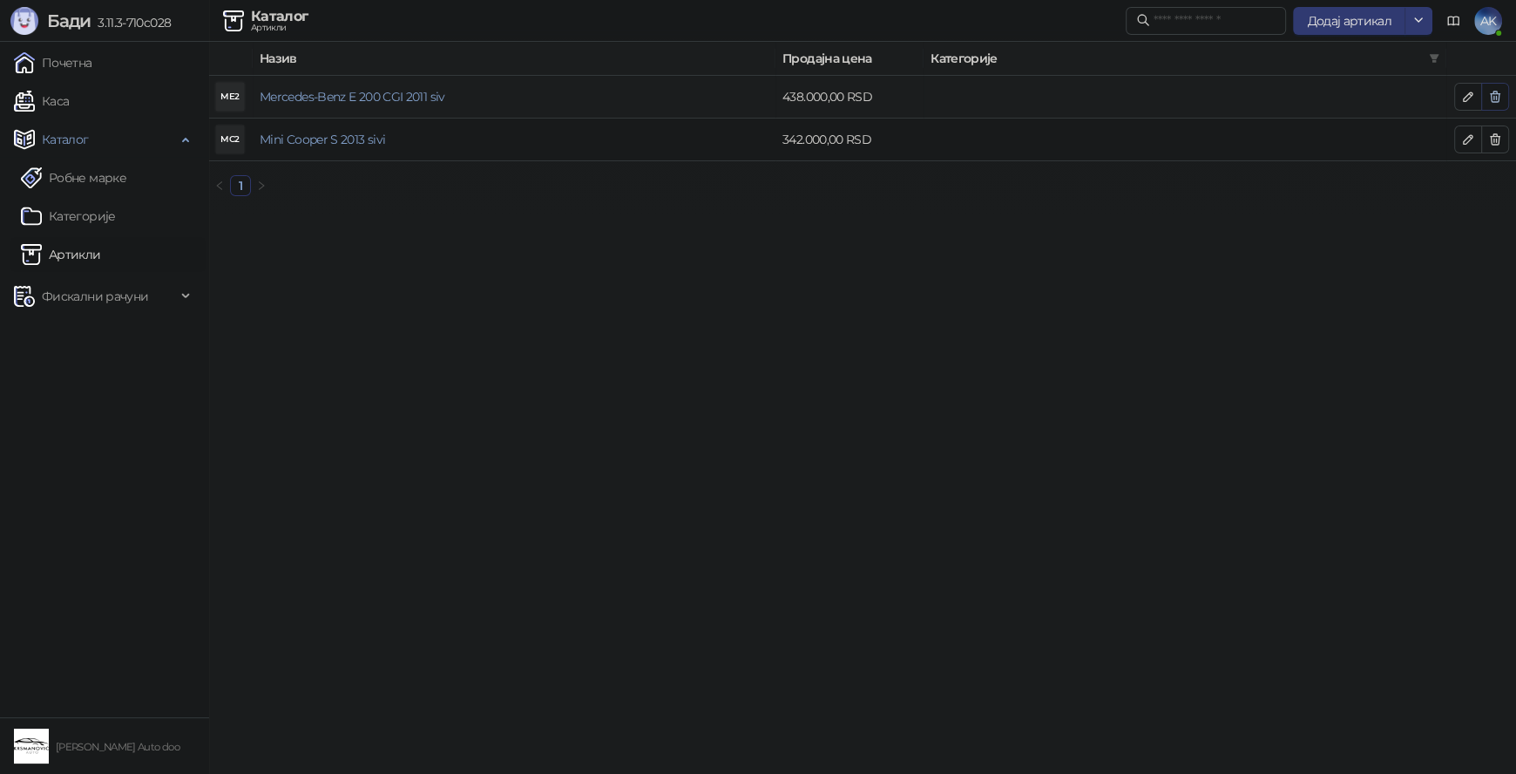
click at [1493, 95] on icon "button" at bounding box center [1495, 96] width 10 height 10
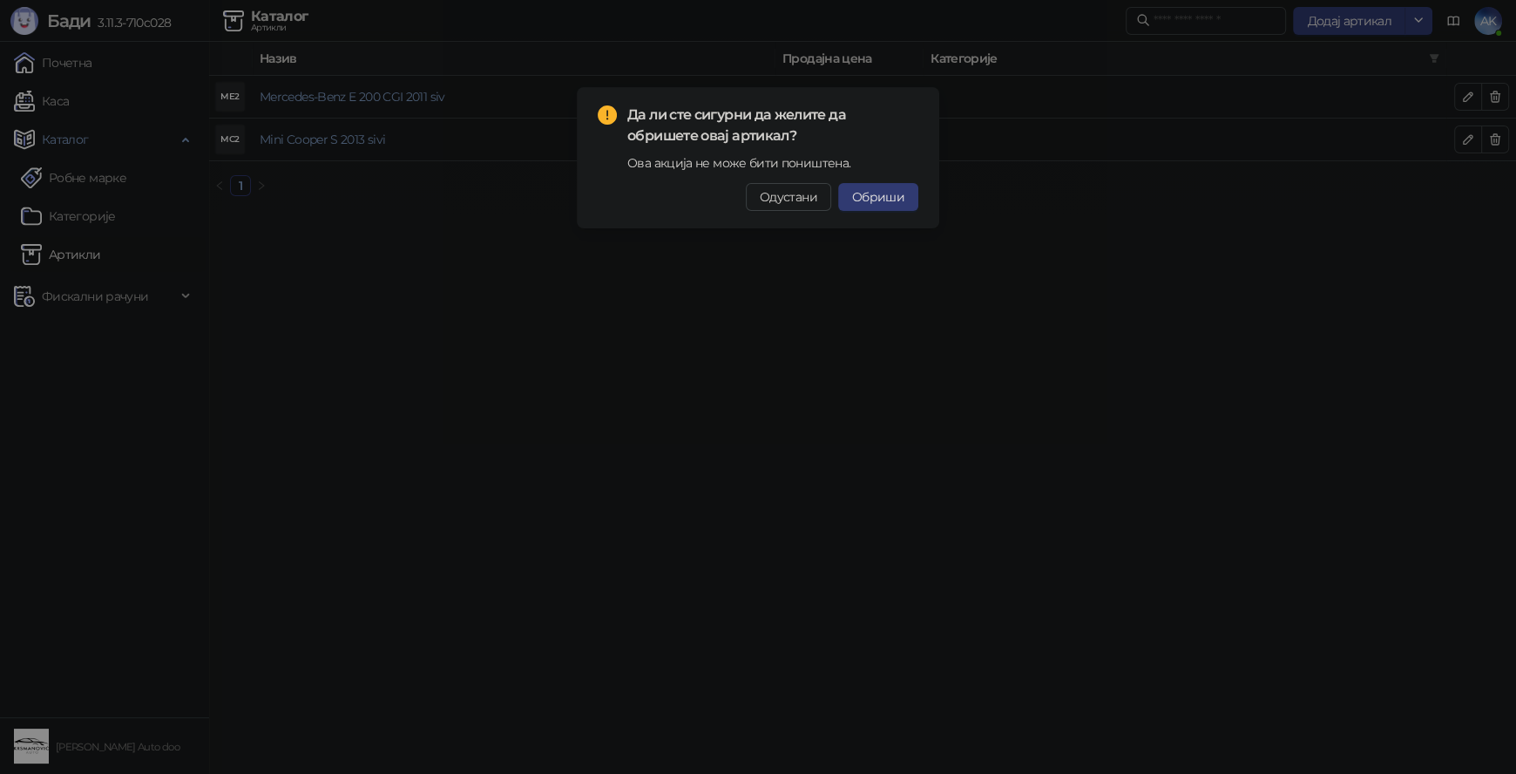
click at [884, 193] on span "Обриши" at bounding box center [878, 197] width 52 height 16
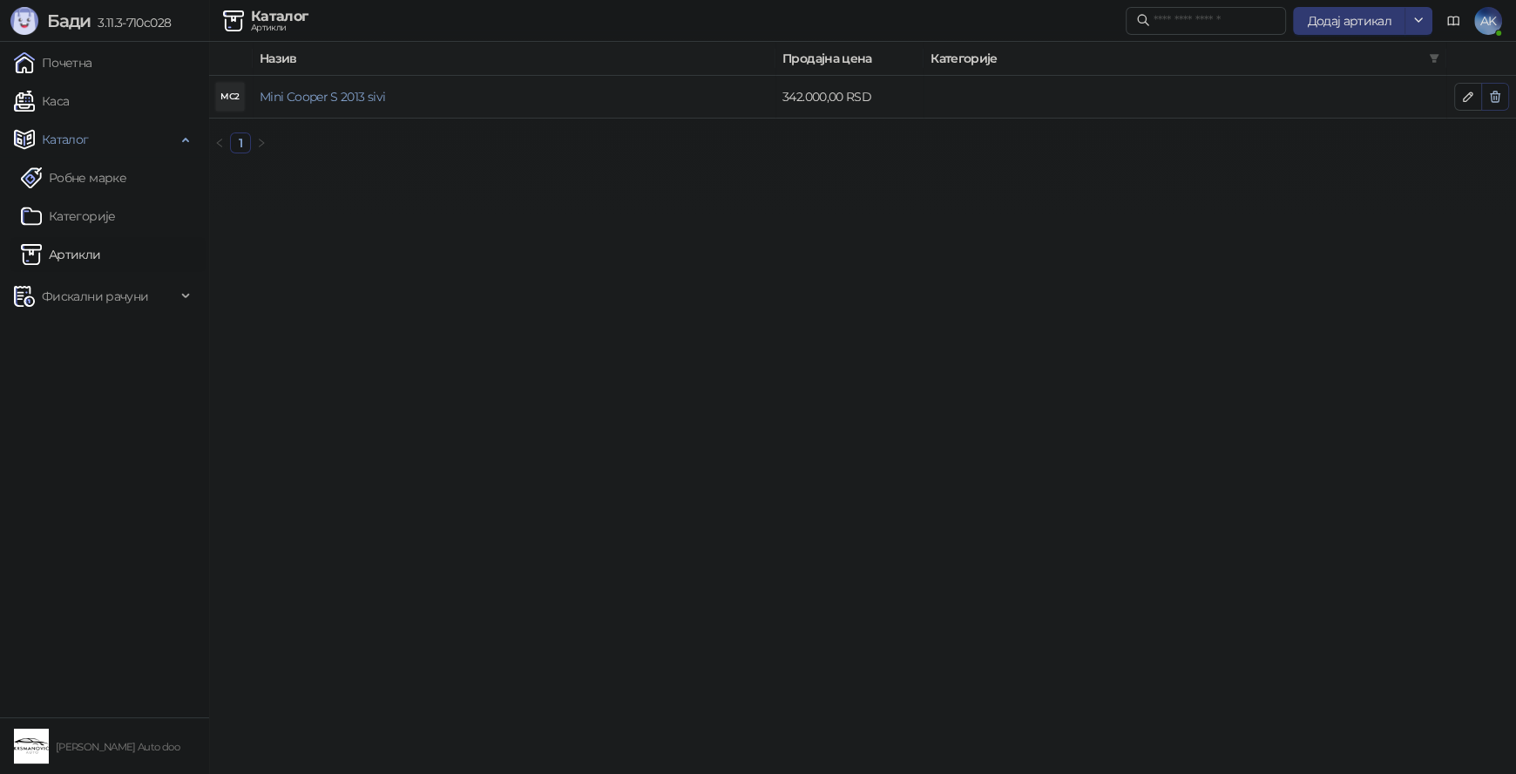
click at [1498, 95] on icon "button" at bounding box center [1495, 96] width 10 height 10
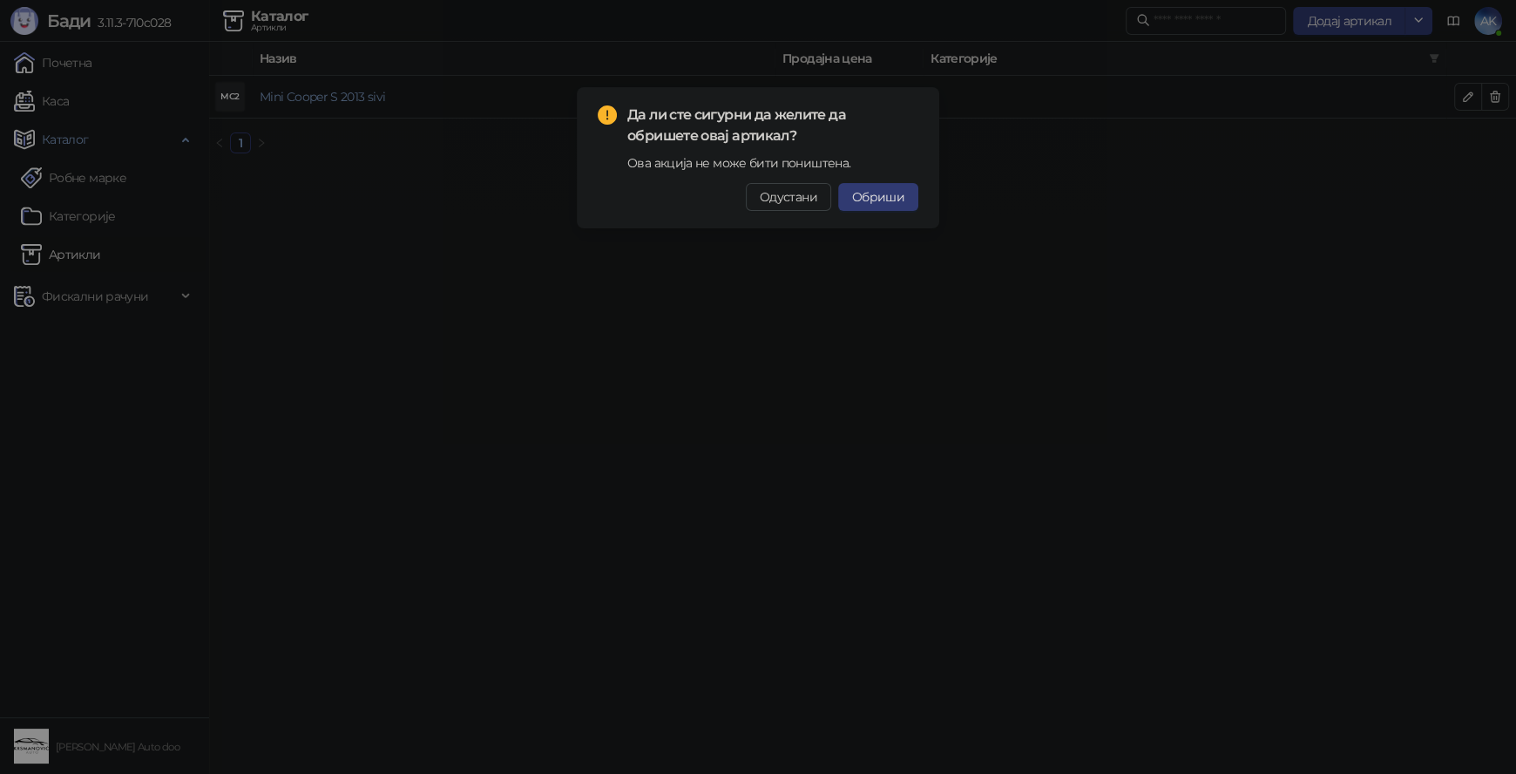
click at [902, 195] on span "Обриши" at bounding box center [878, 197] width 52 height 16
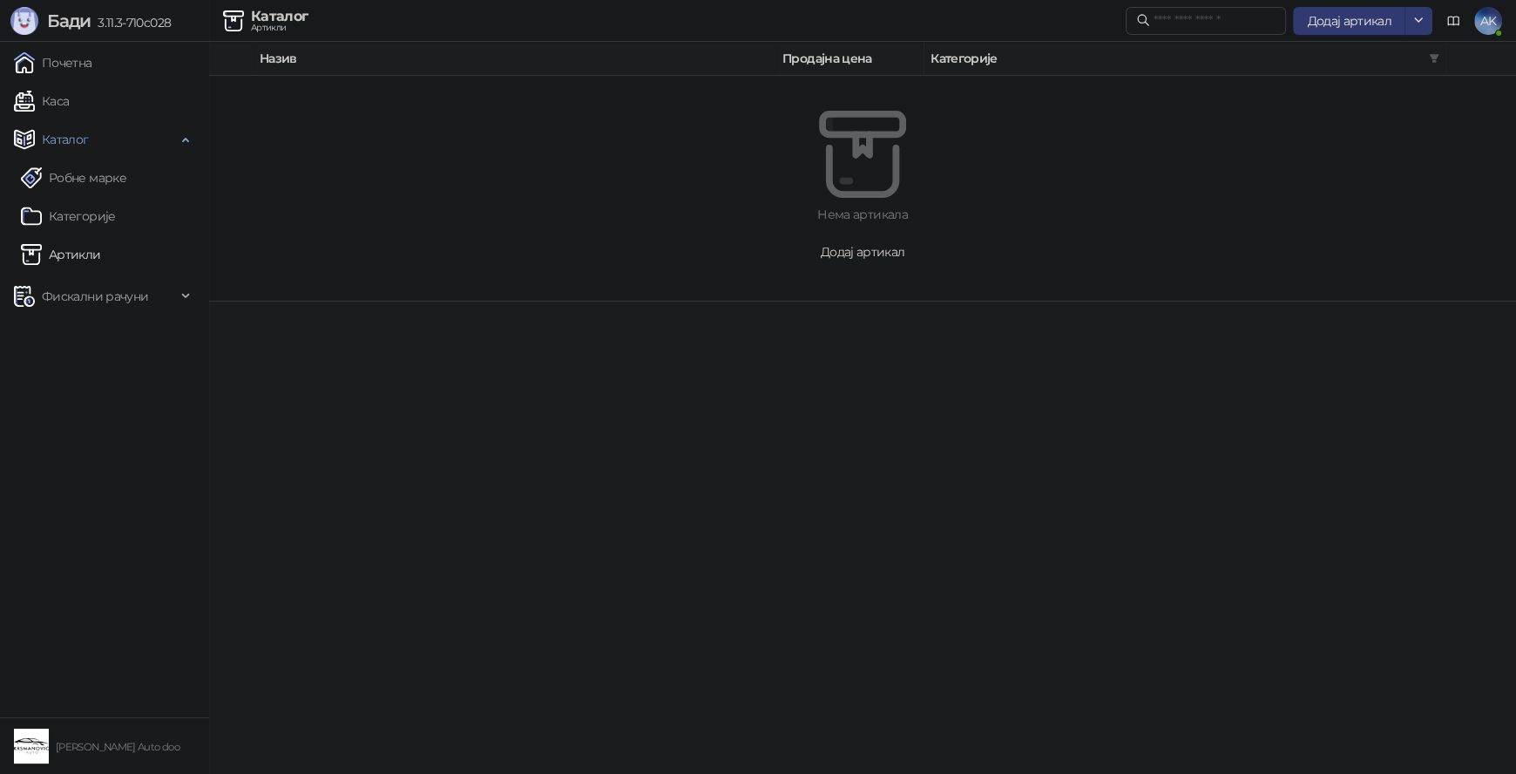
click at [849, 255] on span "Додај артикал" at bounding box center [863, 252] width 84 height 16
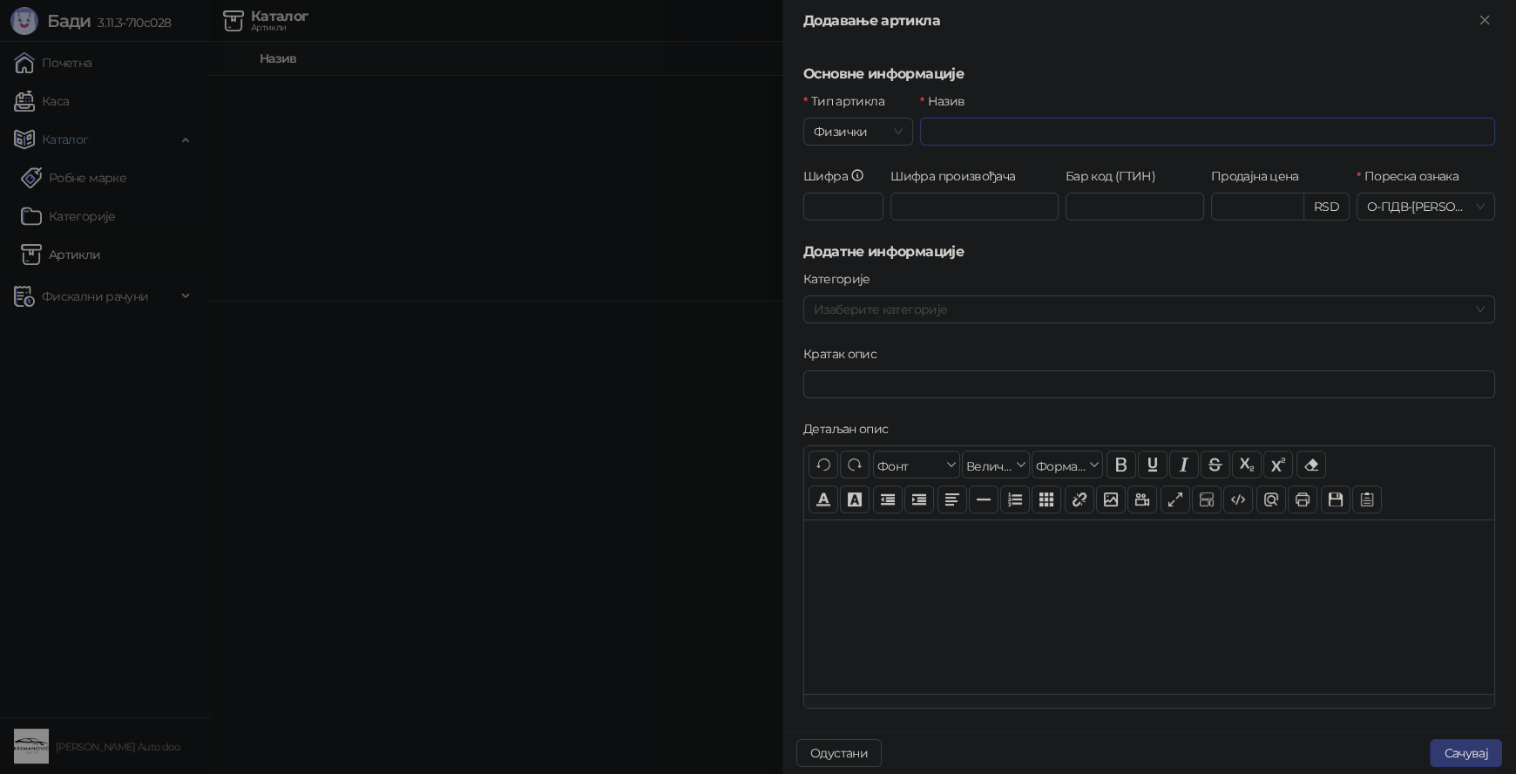
click at [957, 133] on input "Назив" at bounding box center [1207, 132] width 575 height 28
type input "**********"
click at [1218, 193] on input "Продајна цена" at bounding box center [1257, 206] width 91 height 26
type input "*********"
click at [1051, 267] on form "**********" at bounding box center [1149, 597] width 692 height 1067
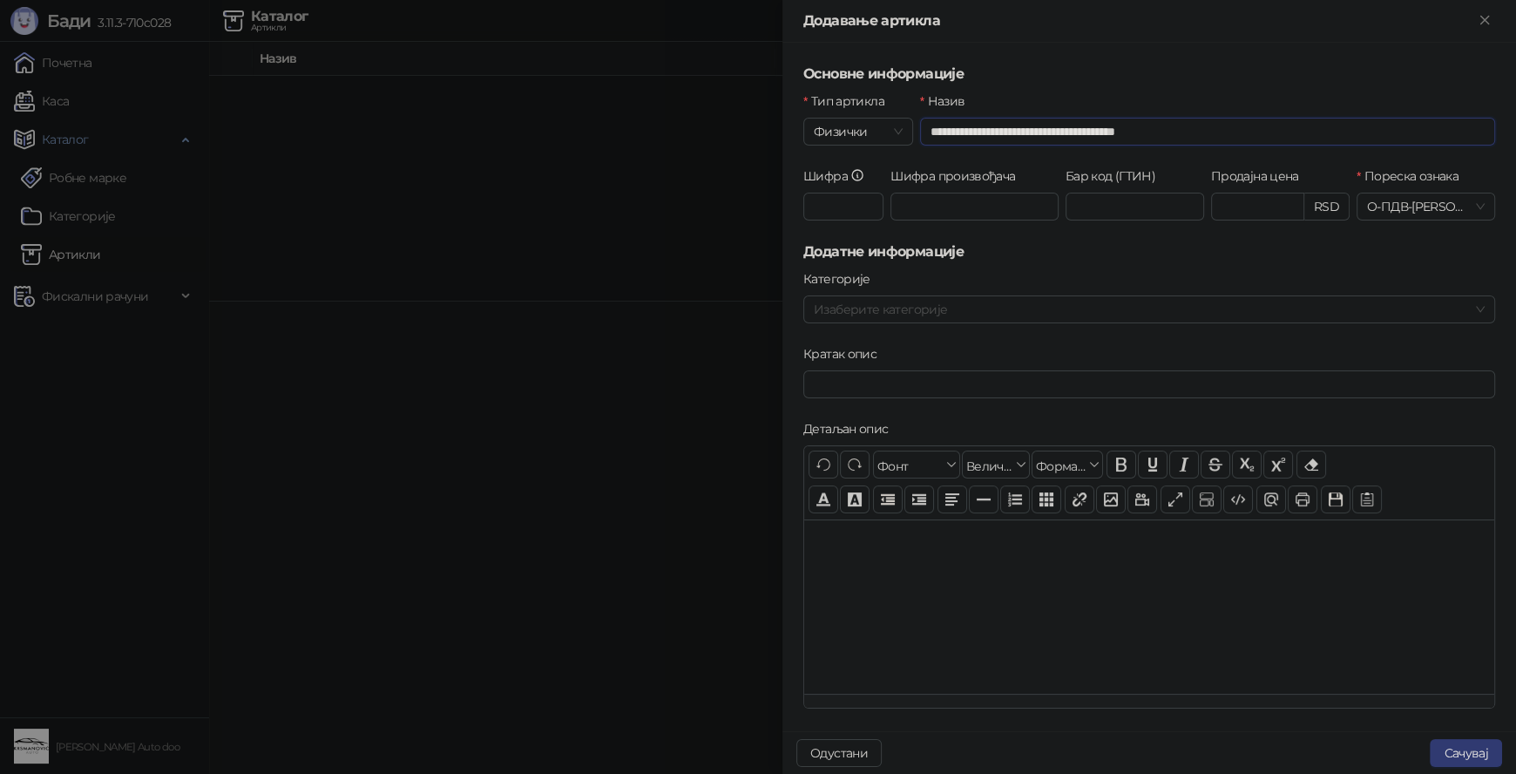
drag, startPoint x: 975, startPoint y: 136, endPoint x: 965, endPoint y: 134, distance: 9.7
click at [965, 134] on input "**********" at bounding box center [1207, 132] width 575 height 28
type input "**********"
click at [1019, 236] on div "Шифра произвођача" at bounding box center [974, 203] width 175 height 75
click at [895, 125] on span "Физички" at bounding box center [858, 131] width 89 height 26
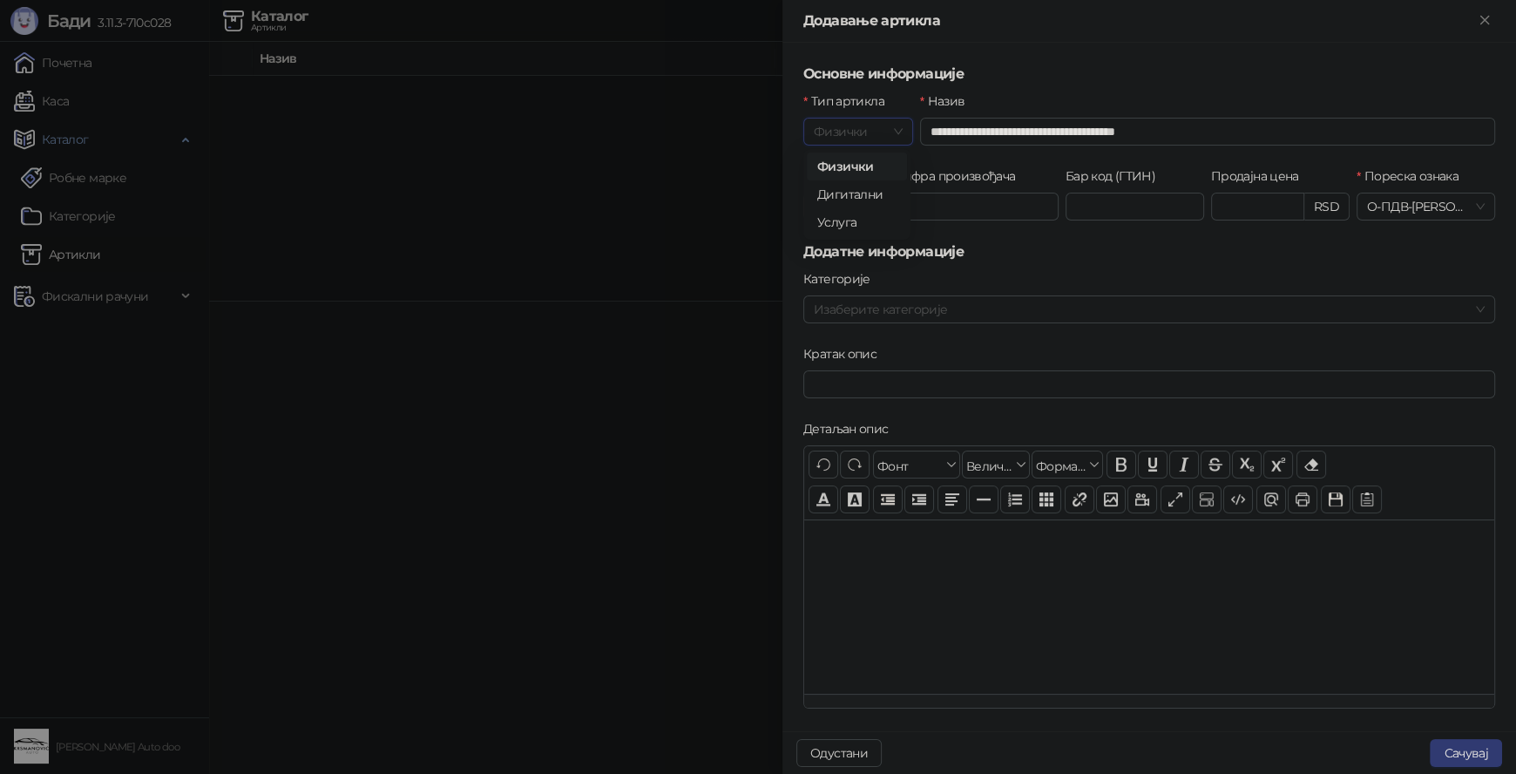
click at [895, 121] on span "Физички" at bounding box center [858, 131] width 89 height 26
click at [1043, 273] on div "Категорије" at bounding box center [1149, 282] width 692 height 26
click at [1474, 757] on button "Сачувај" at bounding box center [1465, 753] width 72 height 28
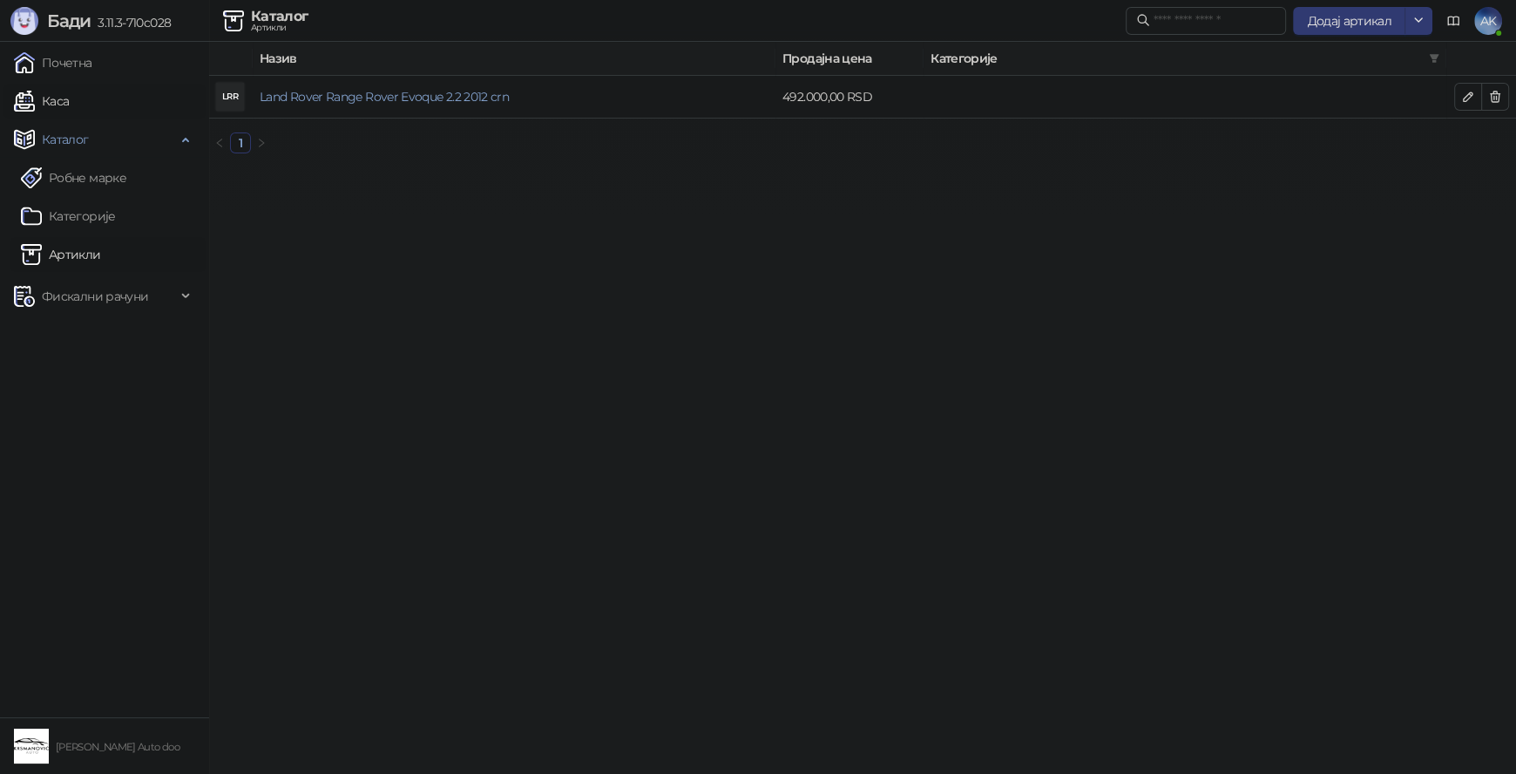
click at [69, 107] on link "Каса" at bounding box center [41, 101] width 55 height 35
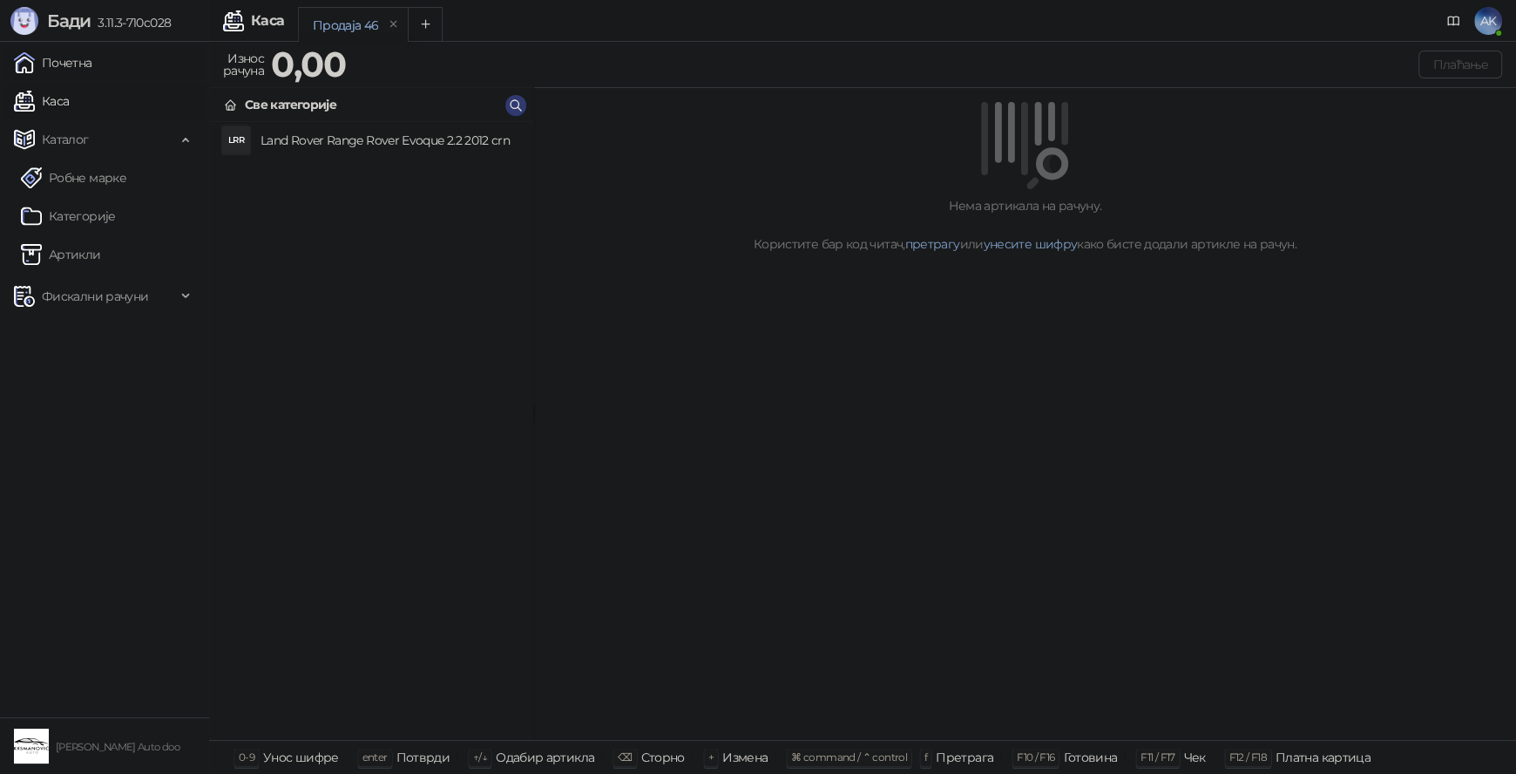
click at [84, 68] on link "Почетна" at bounding box center [53, 62] width 78 height 35
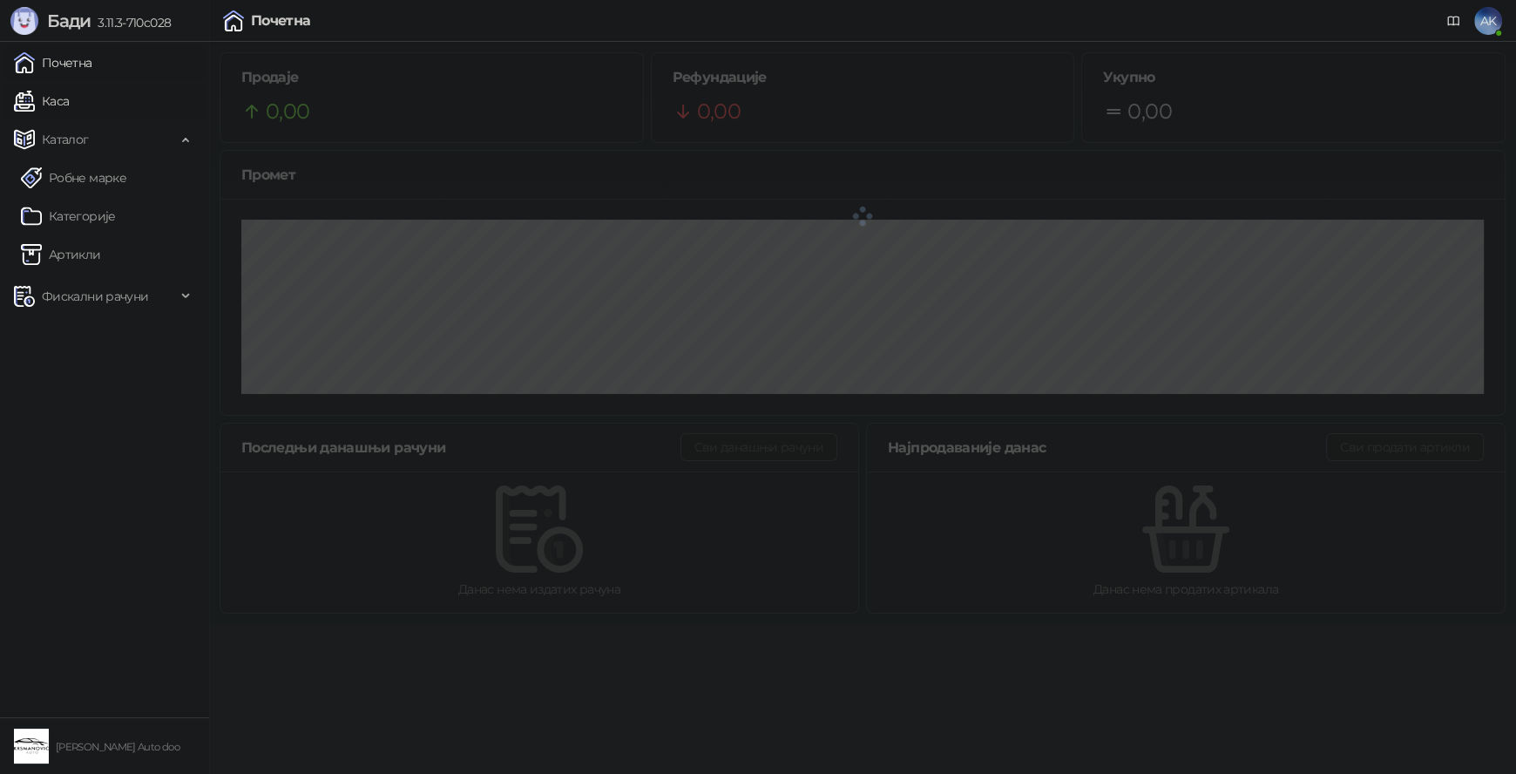
click at [69, 103] on link "Каса" at bounding box center [41, 101] width 55 height 35
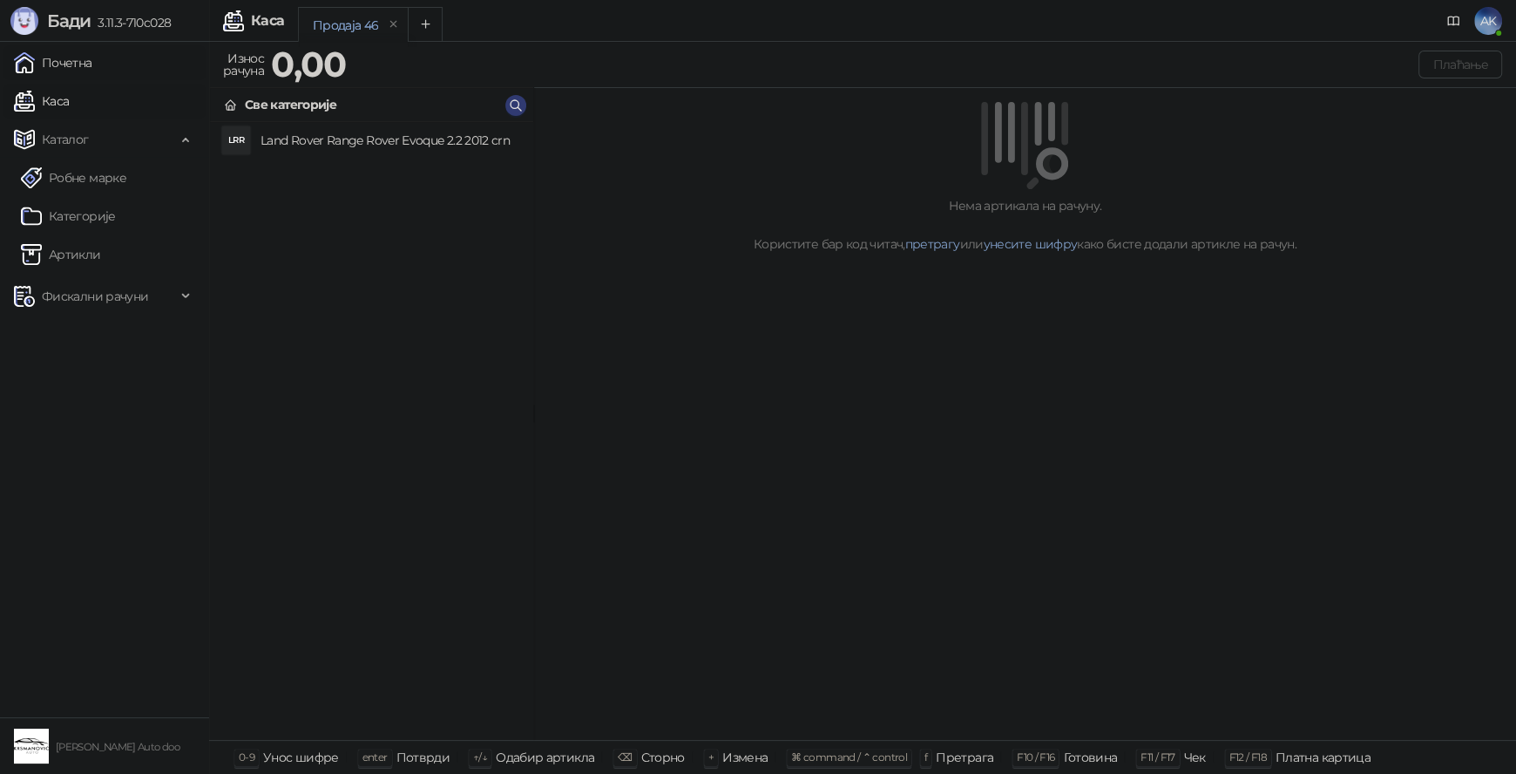
click at [78, 64] on link "Почетна" at bounding box center [53, 62] width 78 height 35
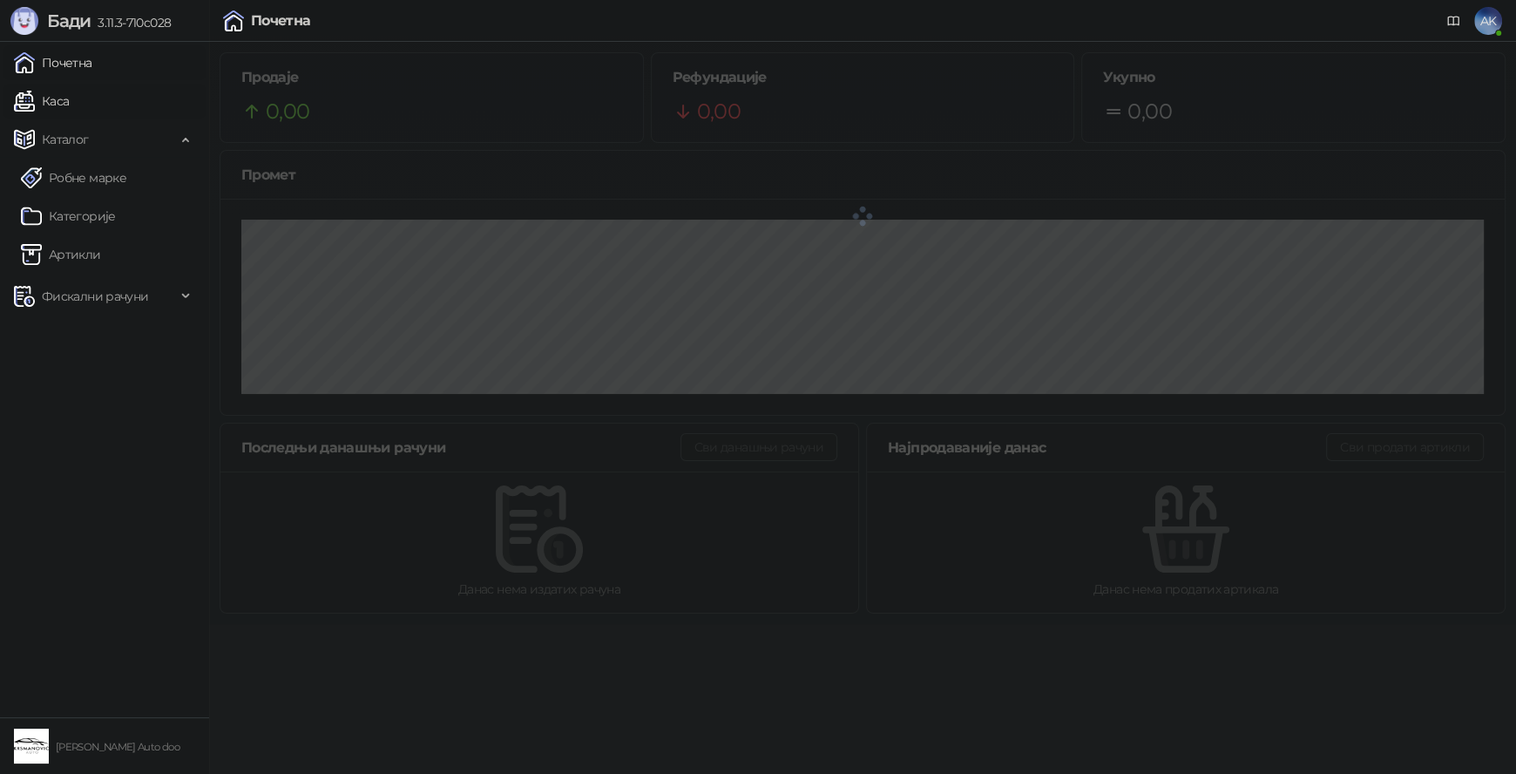
click at [66, 97] on link "Каса" at bounding box center [41, 101] width 55 height 35
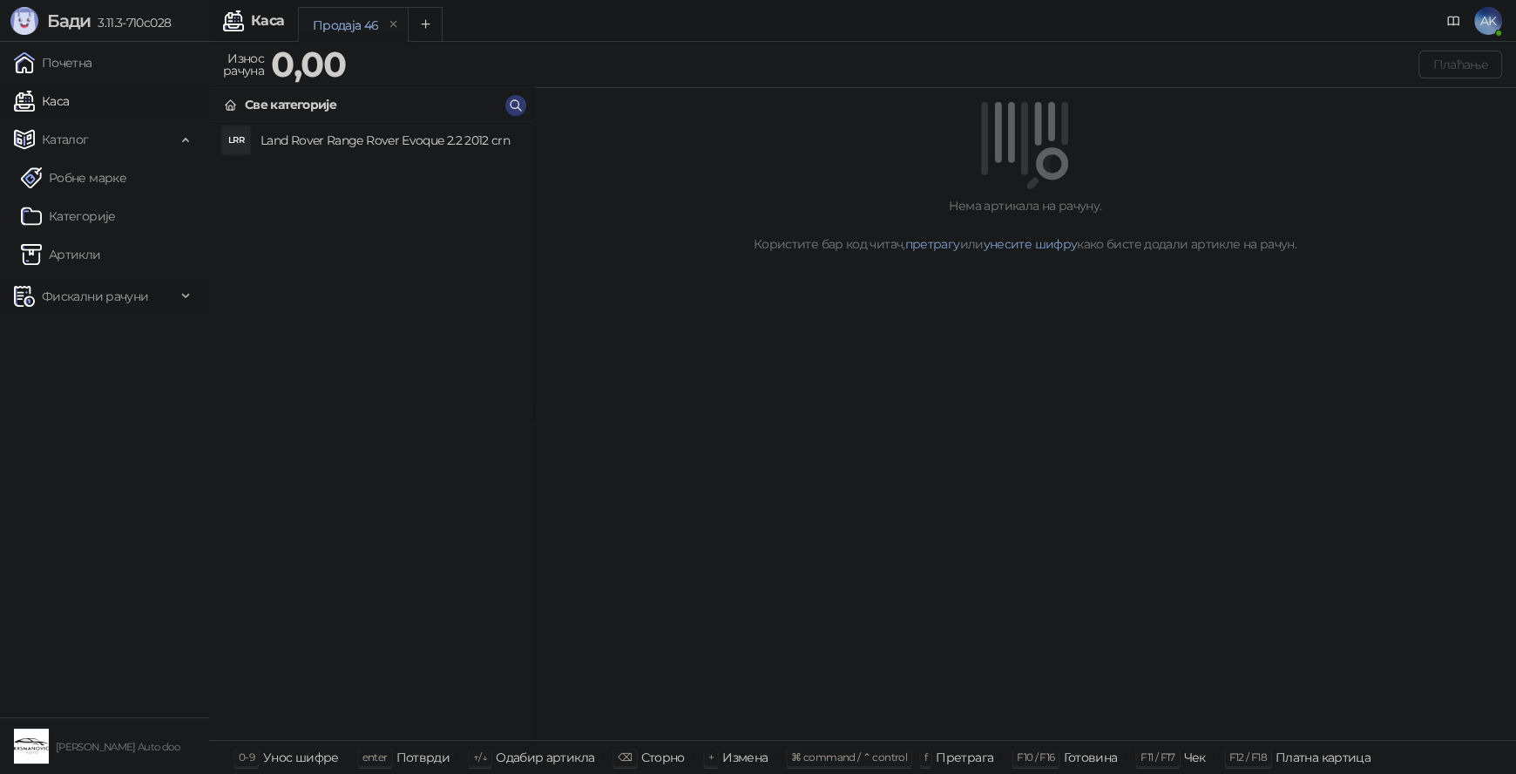
click at [103, 298] on span "Фискални рачуни" at bounding box center [95, 296] width 106 height 35
click at [122, 339] on link "Издати рачуни" at bounding box center [79, 334] width 117 height 35
